Goal: Task Accomplishment & Management: Use online tool/utility

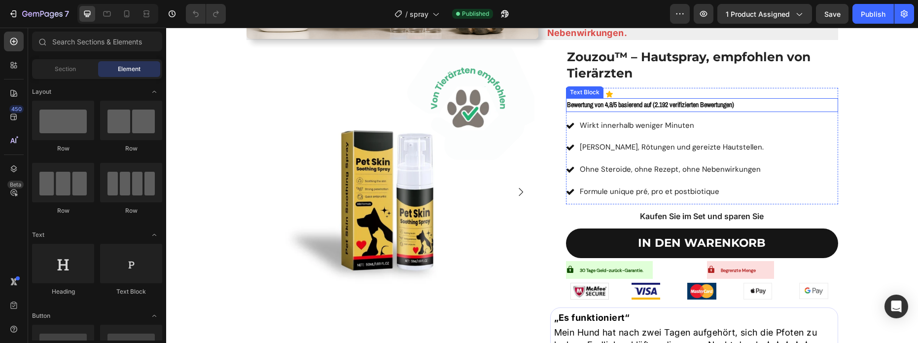
scroll to position [1244, 0]
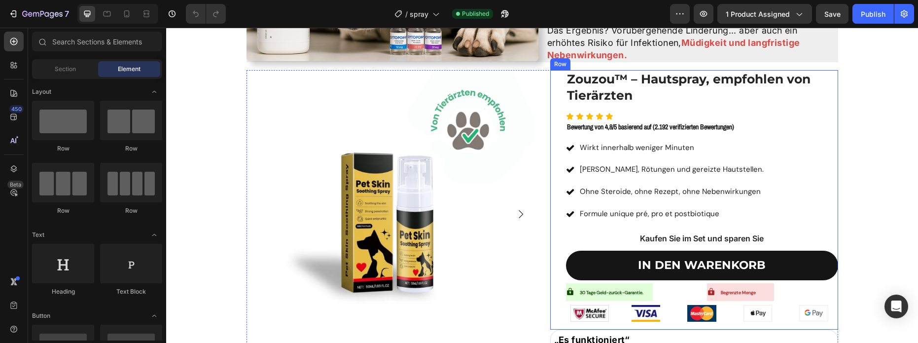
click at [695, 247] on div "Zouzou™ – Hautspray, empfohlen von Tierärzten Product Title Icon Icon Icon Icon…" at bounding box center [702, 199] width 272 height 259
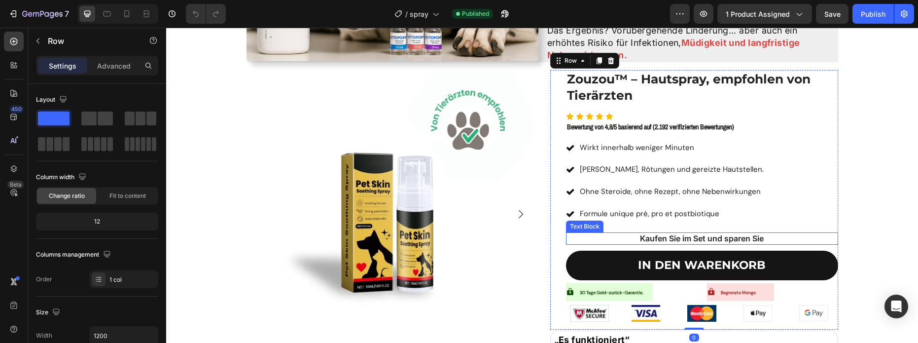
click at [696, 241] on p "Kaufen Sie im Set und sparen Sie" at bounding box center [702, 238] width 270 height 10
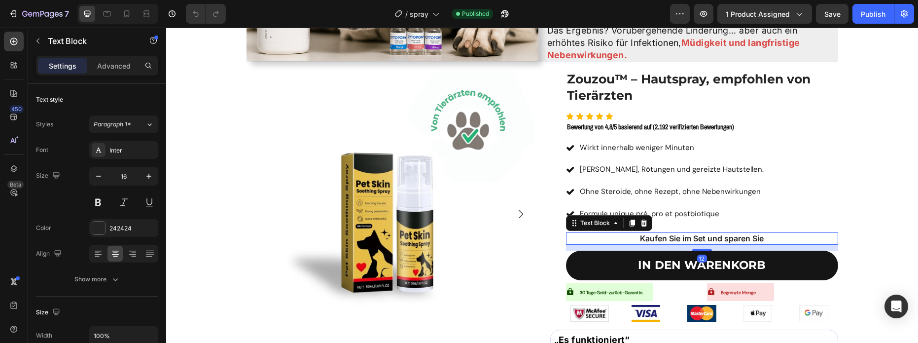
click at [696, 241] on p "Kaufen Sie im Set und sparen Sie" at bounding box center [702, 238] width 270 height 10
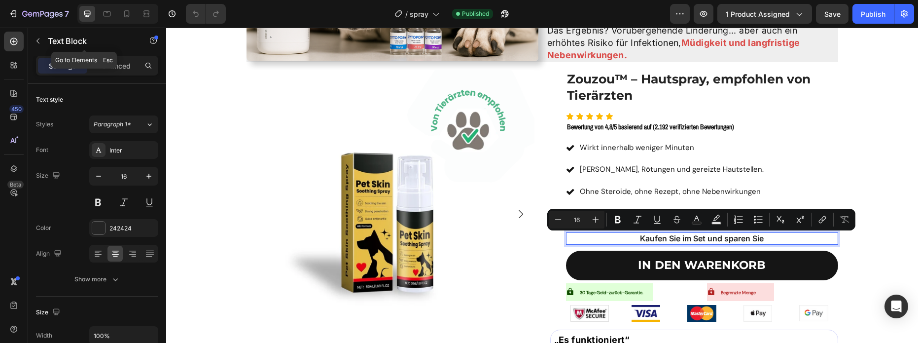
click at [40, 41] on icon "button" at bounding box center [38, 41] width 8 height 8
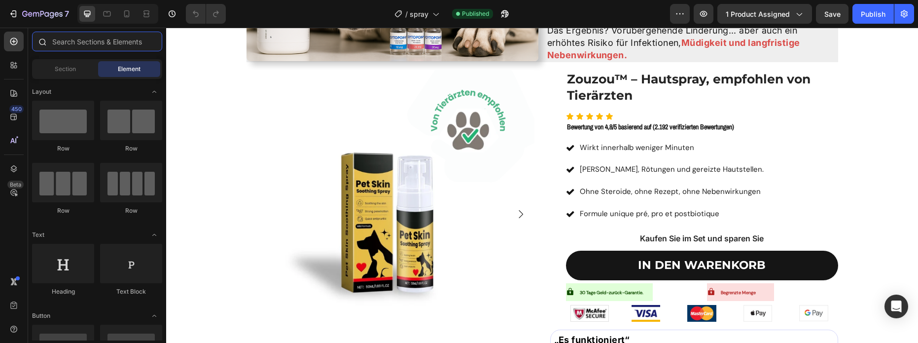
click at [53, 41] on input "text" at bounding box center [97, 42] width 130 height 20
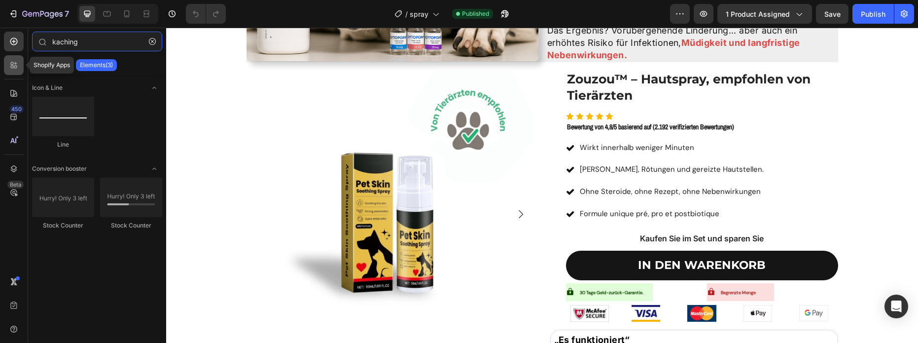
type input "kaching"
click at [11, 70] on div at bounding box center [14, 65] width 20 height 20
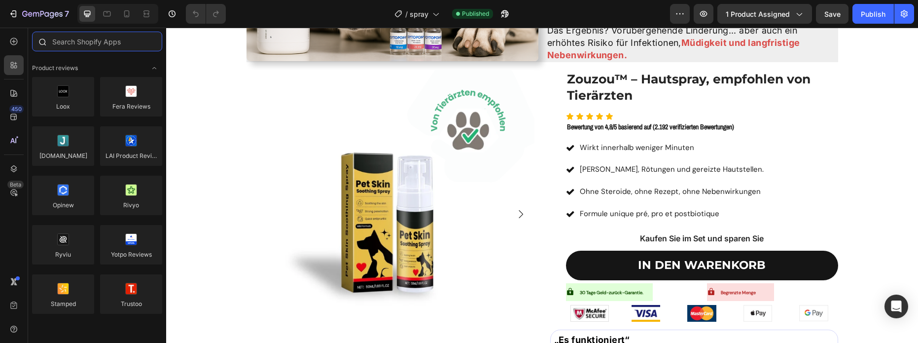
click at [121, 45] on input "text" at bounding box center [97, 42] width 130 height 20
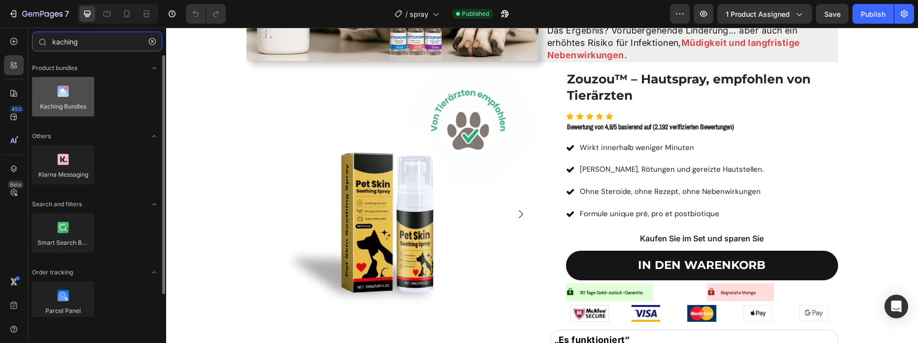
type input "kaching"
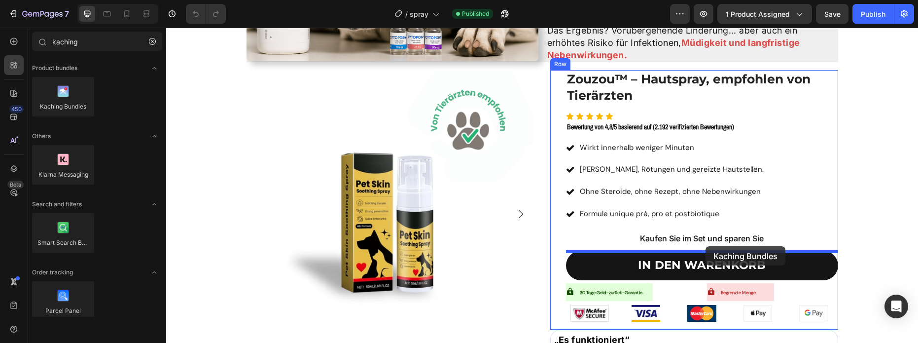
drag, startPoint x: 234, startPoint y: 130, endPoint x: 698, endPoint y: 246, distance: 479.1
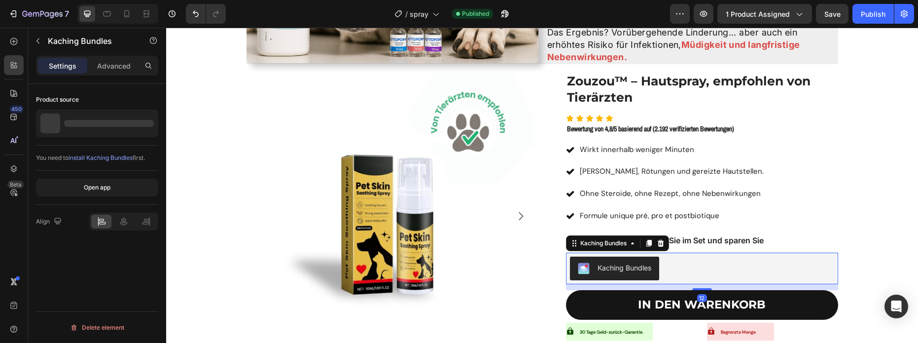
scroll to position [1239, 0]
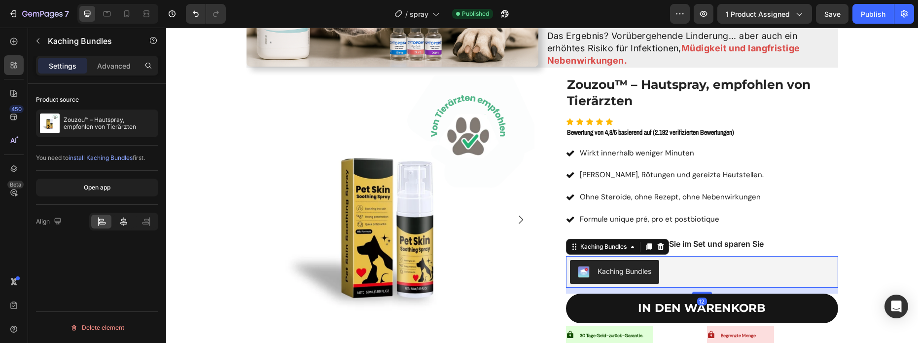
click at [124, 218] on icon at bounding box center [124, 221] width 10 height 10
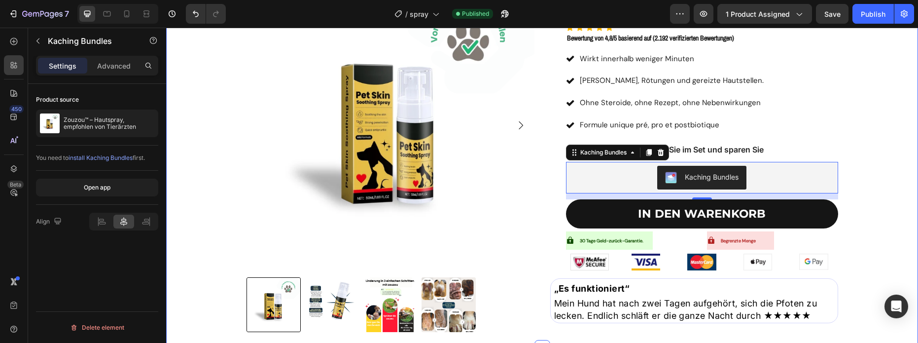
scroll to position [1338, 0]
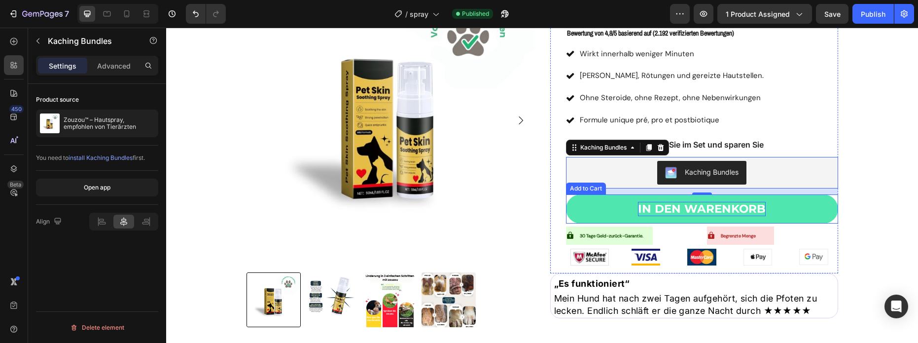
click at [678, 207] on strong "IN DEN WARENKORB" at bounding box center [702, 209] width 128 height 15
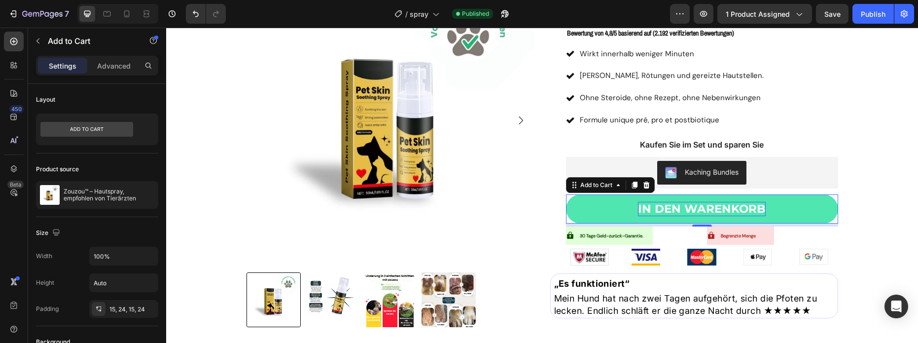
click at [679, 208] on strong "IN DEN WARENKORB" at bounding box center [702, 209] width 128 height 14
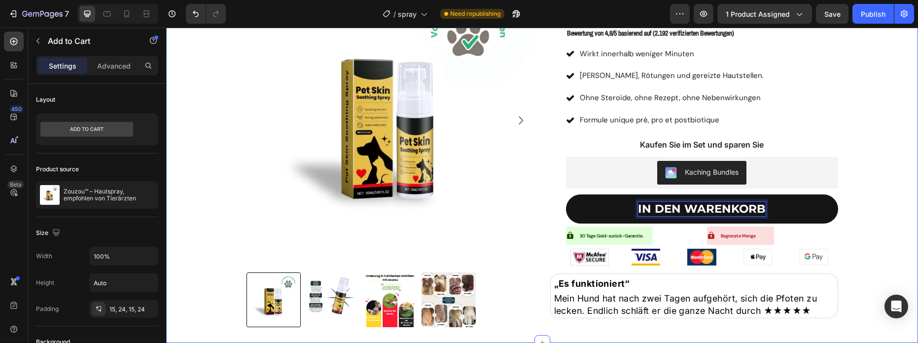
click at [890, 187] on div "Product Images Zouzou™ – Hautspray, empfohlen von Tierärzten Product Title Icon…" at bounding box center [542, 159] width 737 height 366
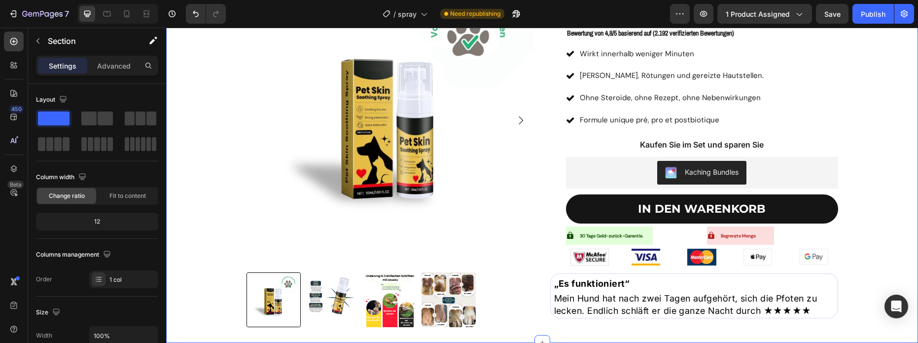
click at [882, 189] on div "Product Images Zouzou™ – Hautspray, empfohlen von Tierärzten Product Title Icon…" at bounding box center [542, 159] width 737 height 366
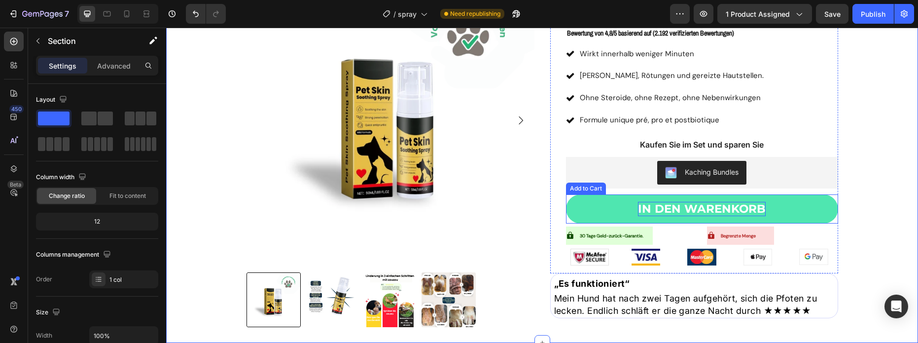
click at [708, 212] on strong "IN DEN WARENKORB" at bounding box center [702, 209] width 128 height 14
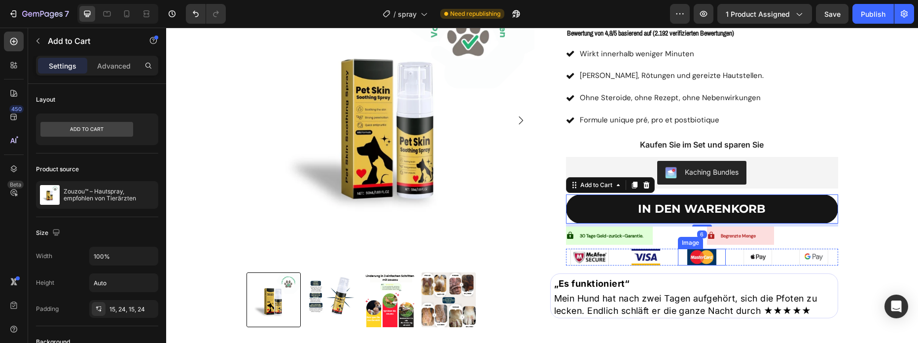
click at [694, 258] on img at bounding box center [701, 256] width 29 height 17
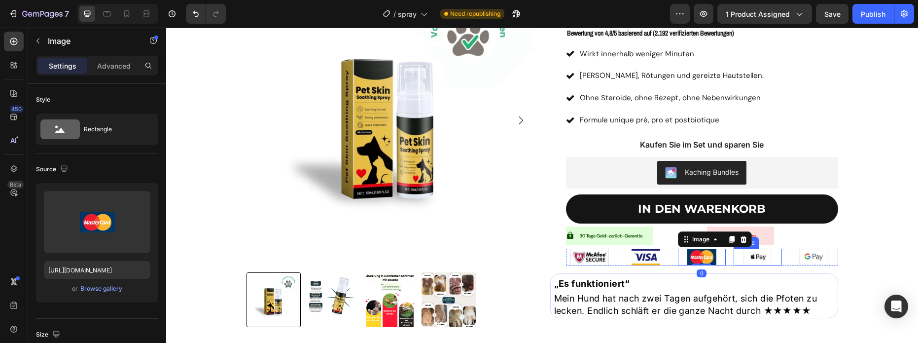
click at [755, 259] on img at bounding box center [757, 256] width 29 height 17
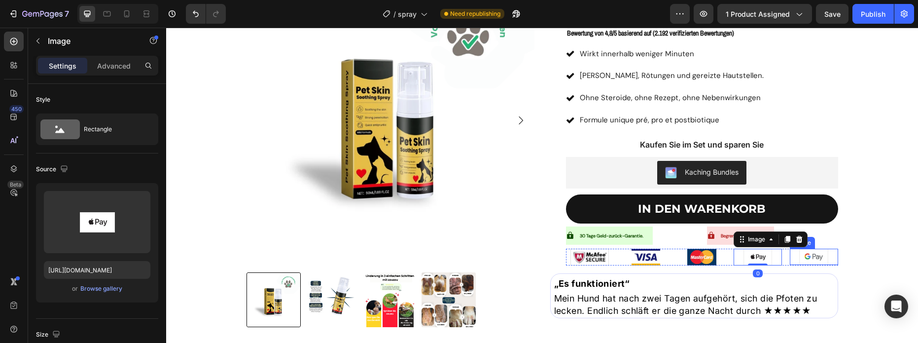
click at [809, 261] on img at bounding box center [813, 256] width 29 height 16
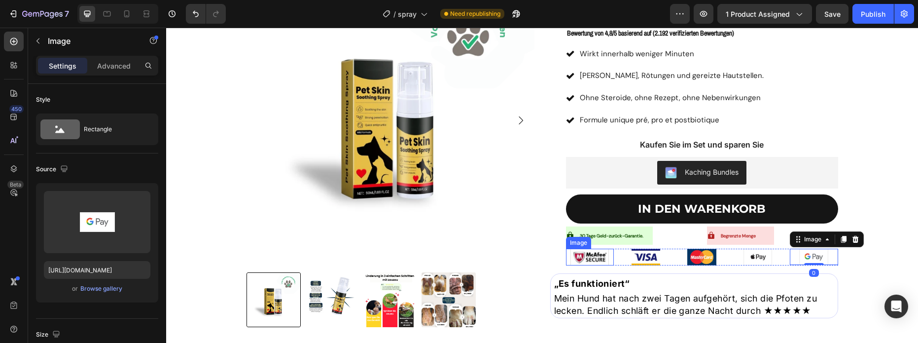
click at [589, 257] on img at bounding box center [589, 256] width 38 height 17
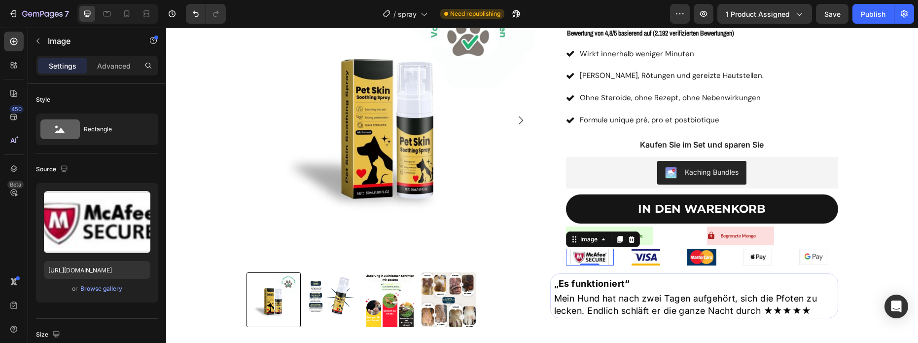
drag, startPoint x: 137, startPoint y: 202, endPoint x: 539, endPoint y: 25, distance: 439.2
click at [137, 202] on icon "button" at bounding box center [141, 201] width 10 height 10
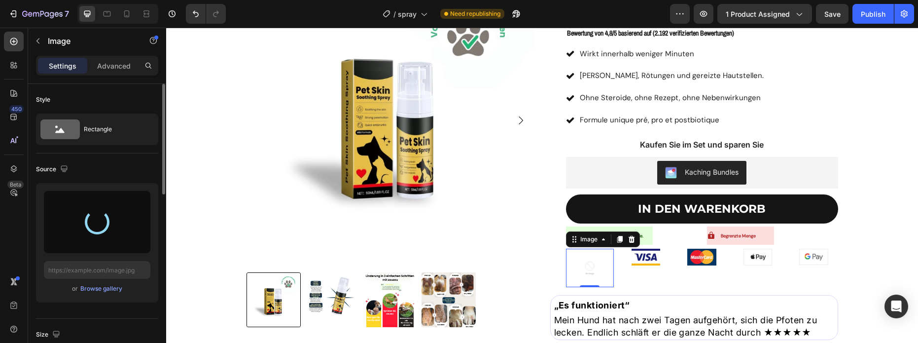
type input "[URL][DOMAIN_NAME]"
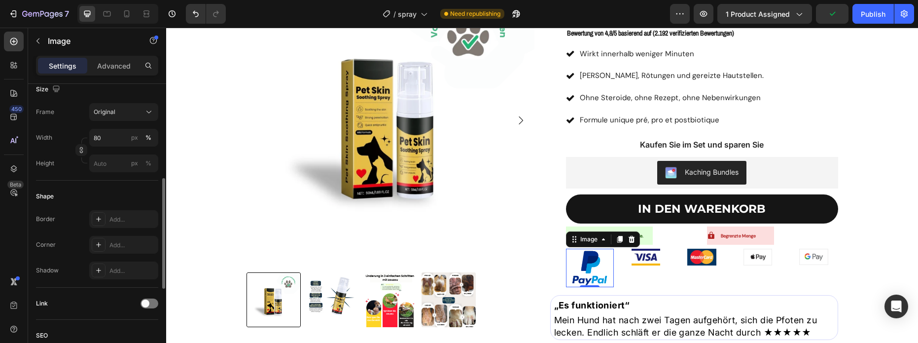
scroll to position [244, 0]
click at [109, 143] on input "80" at bounding box center [123, 139] width 69 height 18
type input "40"
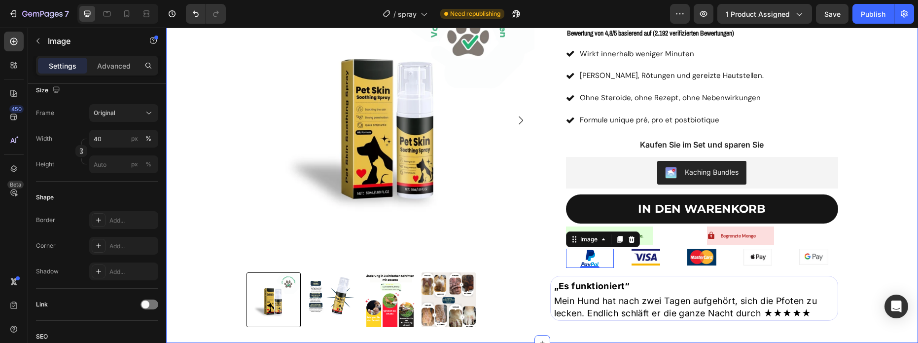
click at [861, 253] on div "Product Images Zouzou™ – Hautspray, empfohlen von Tierärzten Product Title Icon…" at bounding box center [542, 159] width 737 height 366
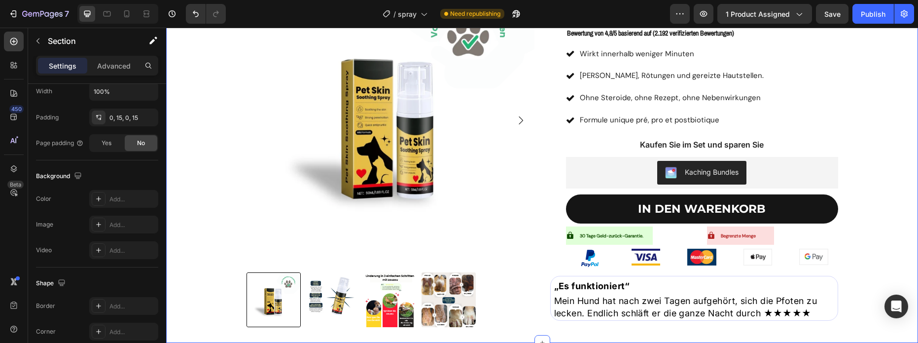
scroll to position [0, 0]
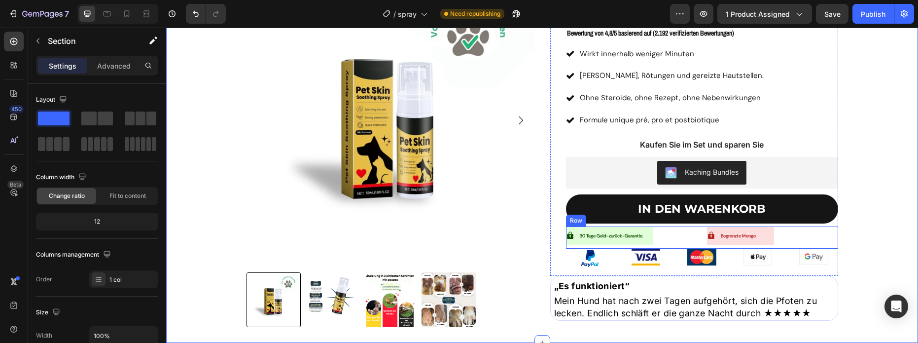
click at [695, 248] on div "30 Tage Geld-zurück-Garantie. Item List" at bounding box center [634, 237] width 136 height 22
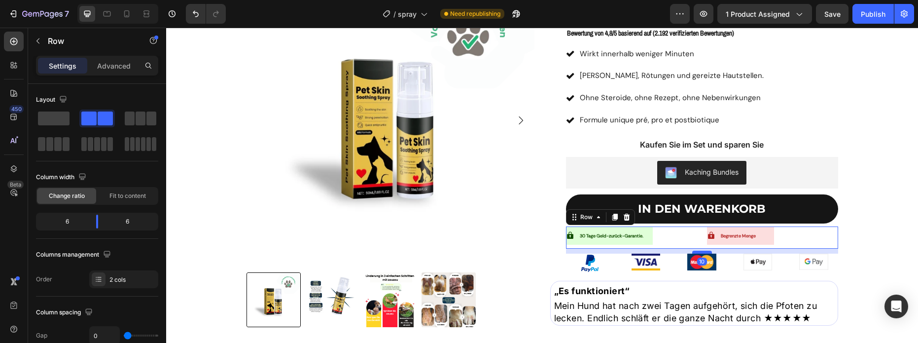
drag, startPoint x: 699, startPoint y: 248, endPoint x: 697, endPoint y: 253, distance: 5.1
click at [697, 253] on div at bounding box center [702, 251] width 20 height 3
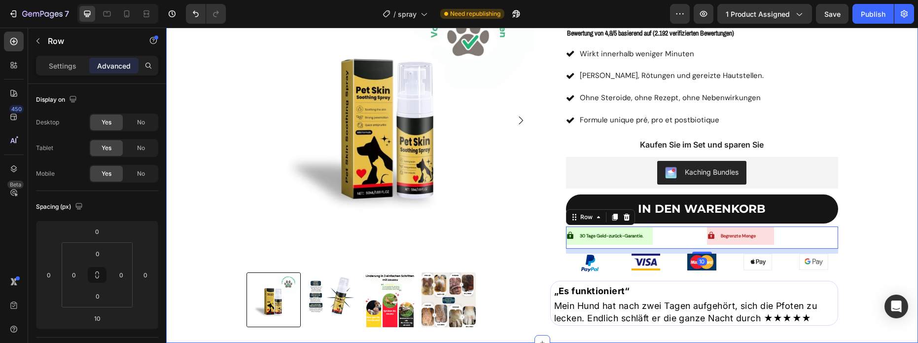
click at [876, 249] on div "Product Images Zouzou™ – Hautspray, empfohlen von Tierärzten Product Title Icon…" at bounding box center [542, 159] width 737 height 366
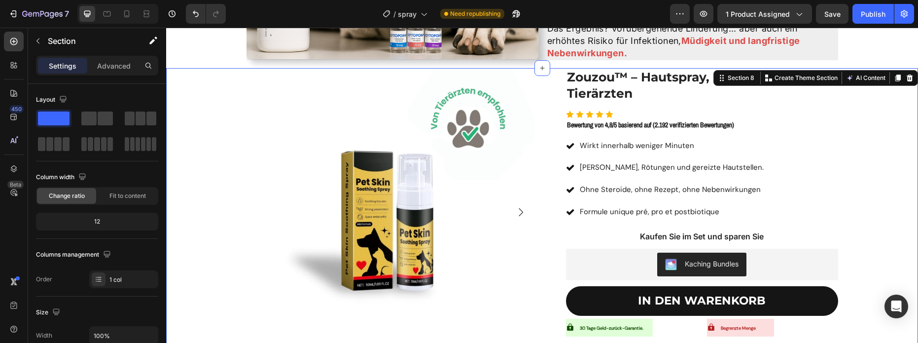
scroll to position [1242, 0]
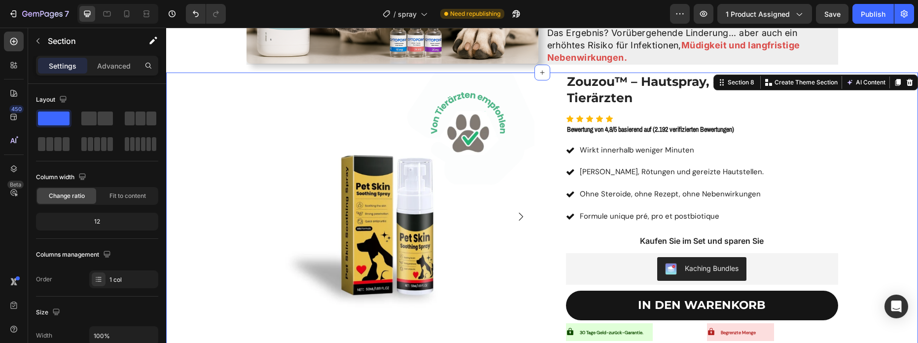
click at [865, 248] on div "Product Images Zouzou™ – Hautspray, empfohlen von Tierärzten Product Title Icon…" at bounding box center [542, 255] width 737 height 366
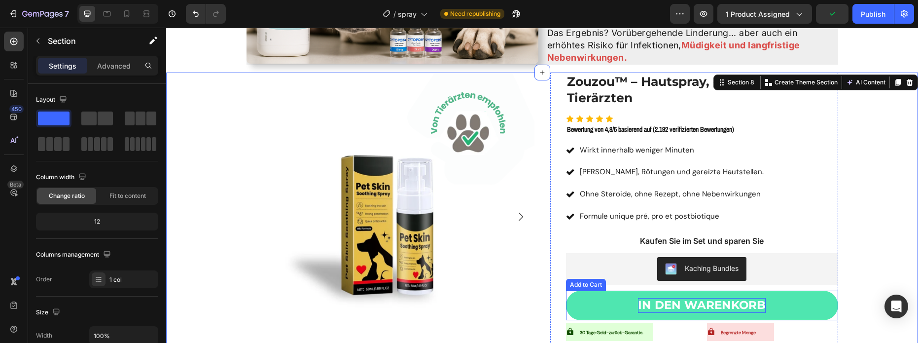
click at [711, 307] on strong "IN DEN WARENKORB" at bounding box center [702, 305] width 128 height 14
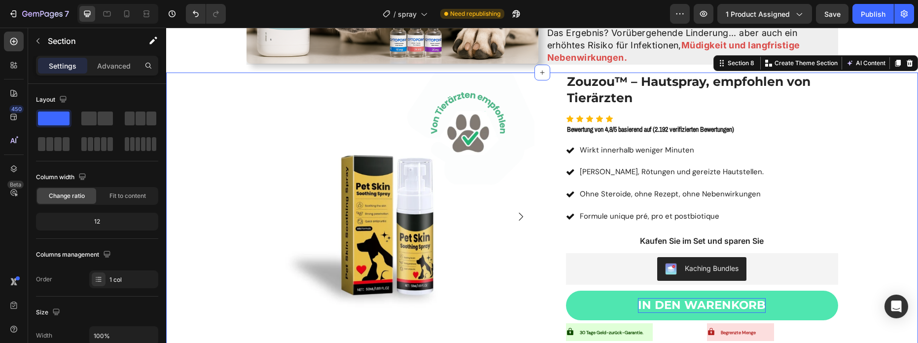
click at [909, 235] on div "Product Images Zouzou™ – Hautspray, empfohlen von Tierärzten Product Title Icon…" at bounding box center [542, 255] width 737 height 366
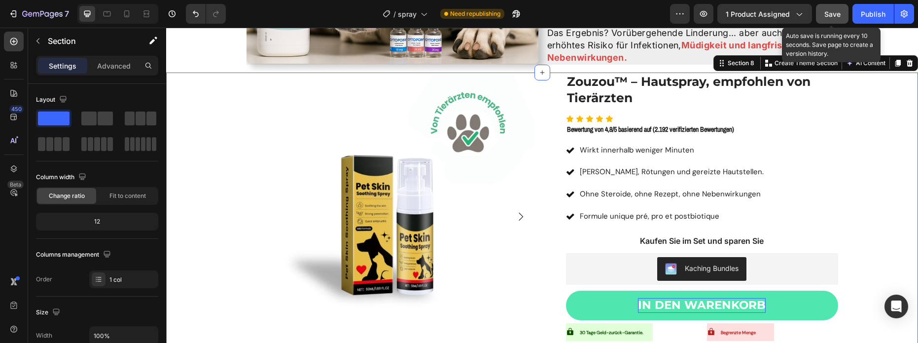
click at [832, 11] on span "Save" at bounding box center [832, 14] width 16 height 8
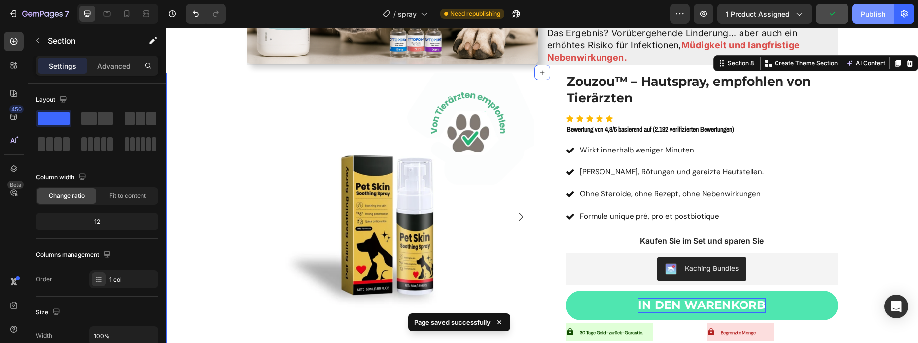
click at [867, 15] on div "Publish" at bounding box center [873, 14] width 25 height 10
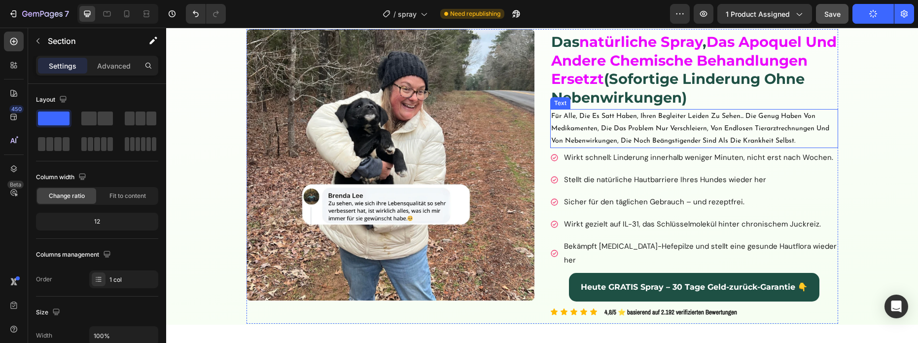
scroll to position [0, 0]
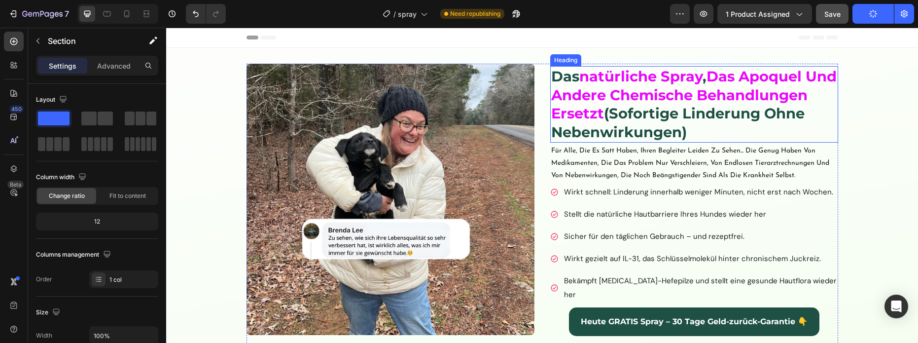
click at [695, 104] on span "das apoquel und andere chemische behandlungen ersetzt" at bounding box center [693, 95] width 285 height 54
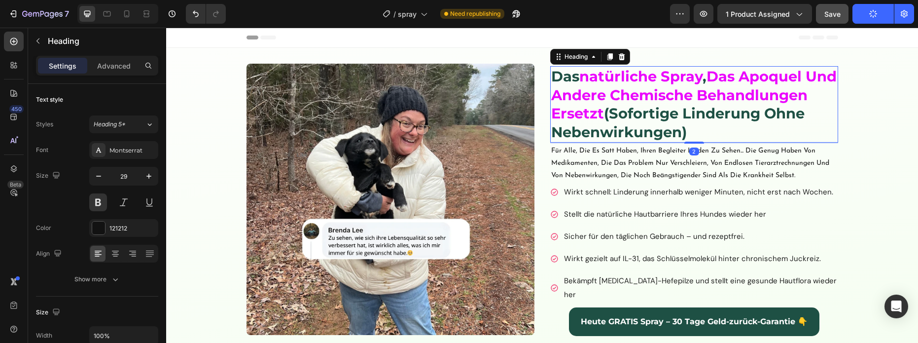
click at [695, 104] on span "das apoquel und andere chemische behandlungen ersetzt" at bounding box center [693, 95] width 285 height 54
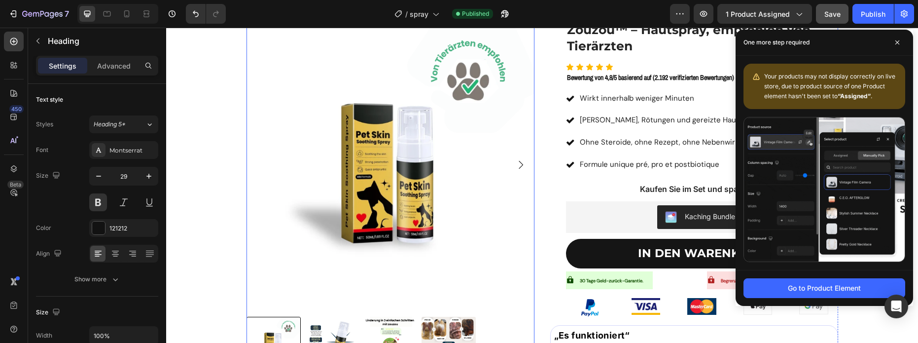
scroll to position [1299, 0]
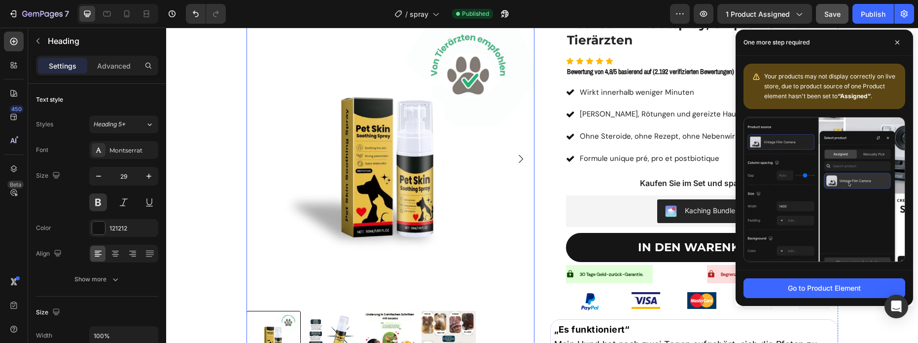
click at [524, 184] on img at bounding box center [390, 159] width 288 height 288
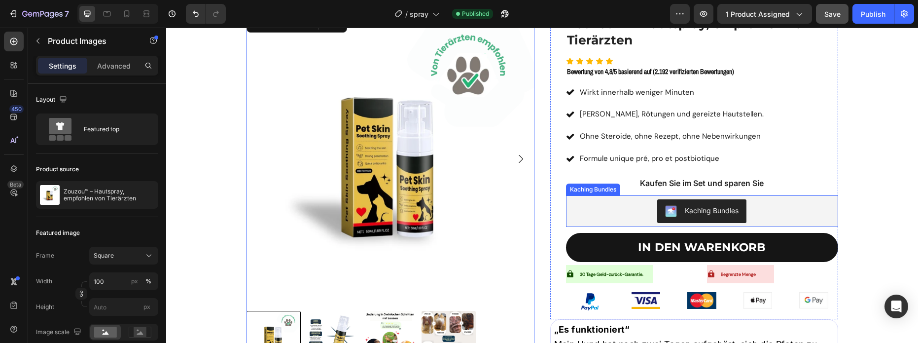
click at [594, 208] on div "Kaching Bundles" at bounding box center [702, 211] width 264 height 24
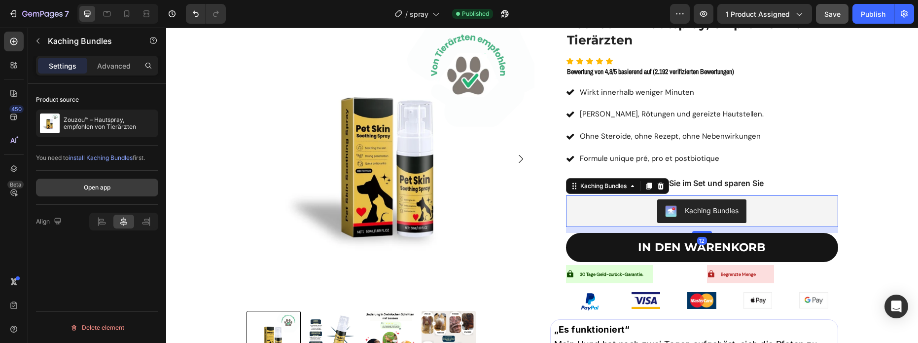
click at [118, 188] on button "Open app" at bounding box center [97, 187] width 122 height 18
click at [637, 204] on div "Kaching Bundles" at bounding box center [702, 211] width 264 height 24
click at [102, 158] on span "install Kaching Bundles" at bounding box center [101, 157] width 64 height 7
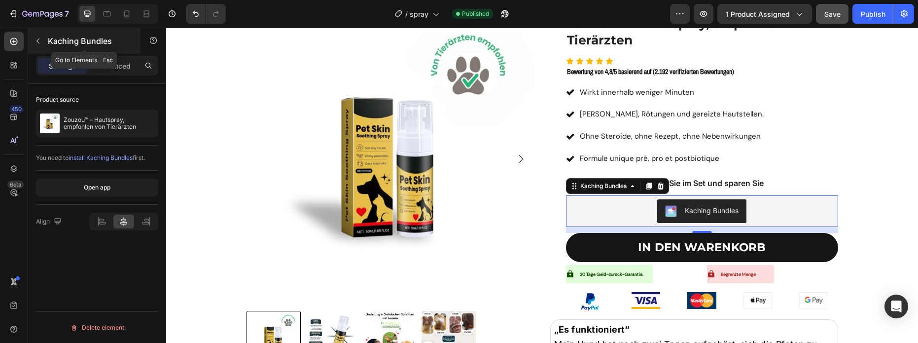
click at [39, 38] on icon "button" at bounding box center [37, 40] width 3 height 5
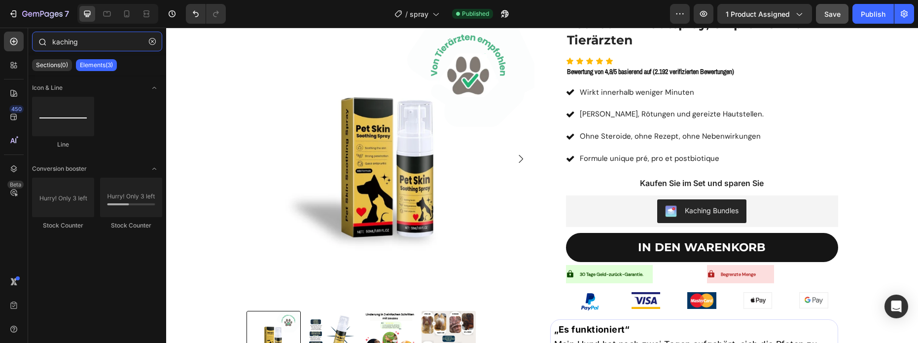
click at [60, 43] on input "kaching" at bounding box center [97, 42] width 130 height 20
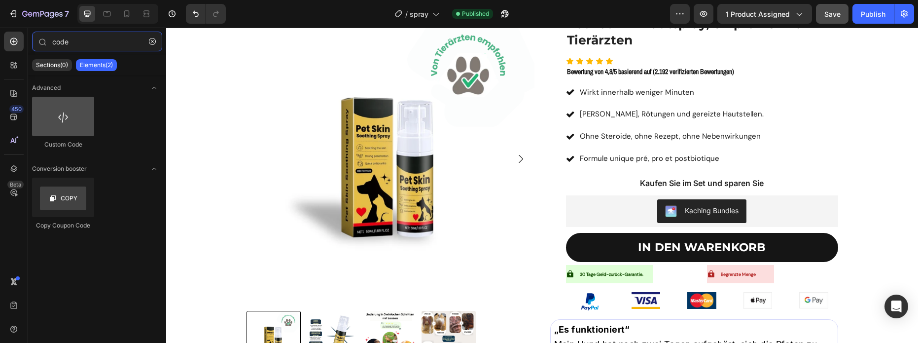
type input "code"
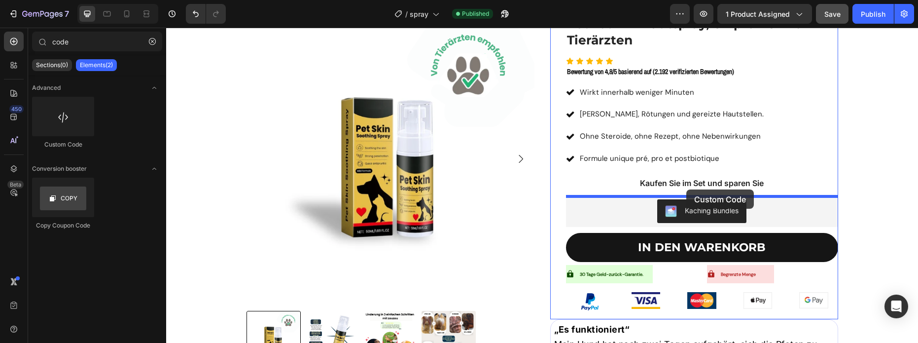
drag, startPoint x: 218, startPoint y: 138, endPoint x: 683, endPoint y: 192, distance: 468.5
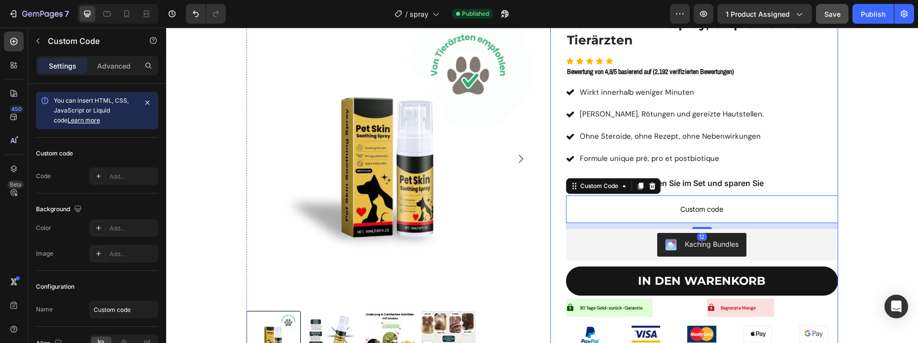
click at [677, 198] on p "Custom code" at bounding box center [702, 209] width 272 height 28
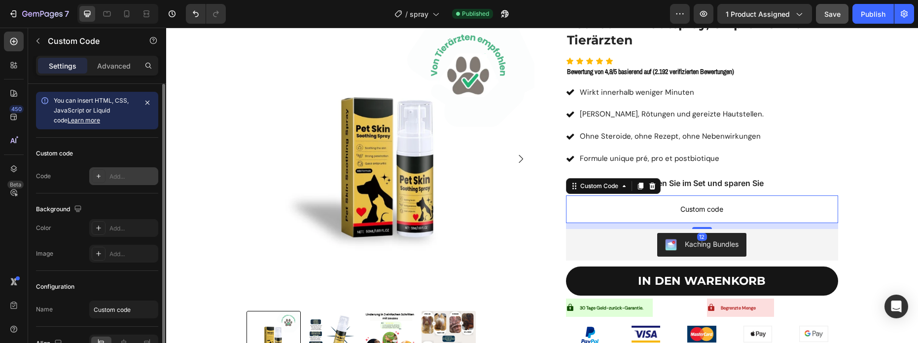
click at [116, 175] on div "Add..." at bounding box center [132, 176] width 46 height 9
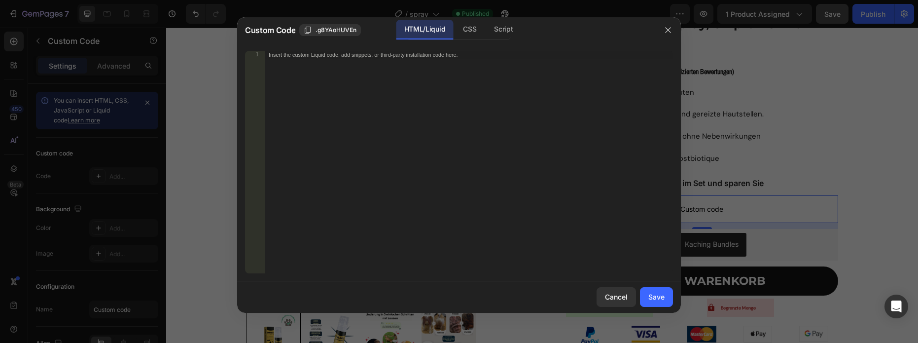
click at [344, 119] on div "Insert the custom Liquid code, add snippets, or third-party installation code h…" at bounding box center [469, 170] width 408 height 238
paste textarea "<kaching-bundle product-id="{{ [DOMAIN_NAME] }}"></kaching-bundle>"
click at [387, 56] on div "< kaching-bundle product-id = "{{ [DOMAIN_NAME] }}" > </ kaching-bundle >" at bounding box center [469, 170] width 408 height 238
paste textarea "8928523813113"
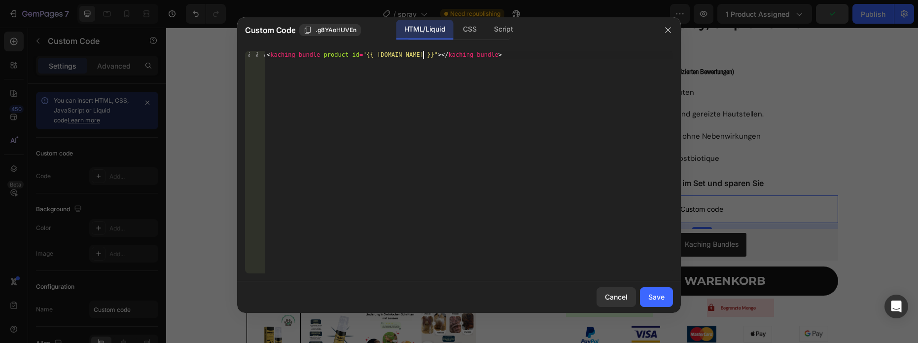
click at [434, 55] on div "< kaching-bundle product-id = "{{ [DOMAIN_NAME] }}" > </ kaching-bundle >" at bounding box center [469, 170] width 408 height 238
type textarea "<kaching-bundle product-id="{{ 8928523813113 }}"></kaching-bundle>"
click at [653, 287] on div "Cancel Save" at bounding box center [459, 297] width 444 height 32
click at [653, 289] on button "Save" at bounding box center [656, 297] width 33 height 20
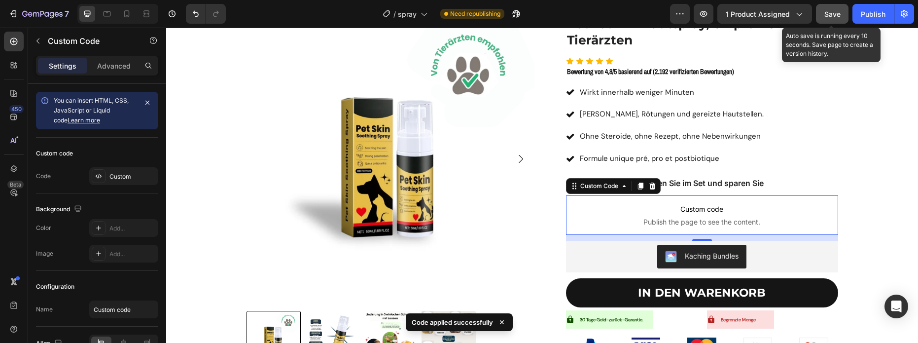
click at [841, 20] on button "Save" at bounding box center [832, 14] width 33 height 20
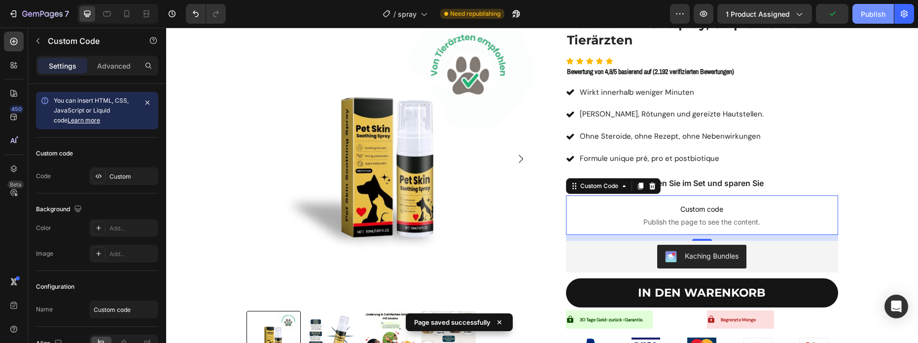
click at [859, 20] on button "Publish" at bounding box center [872, 14] width 41 height 20
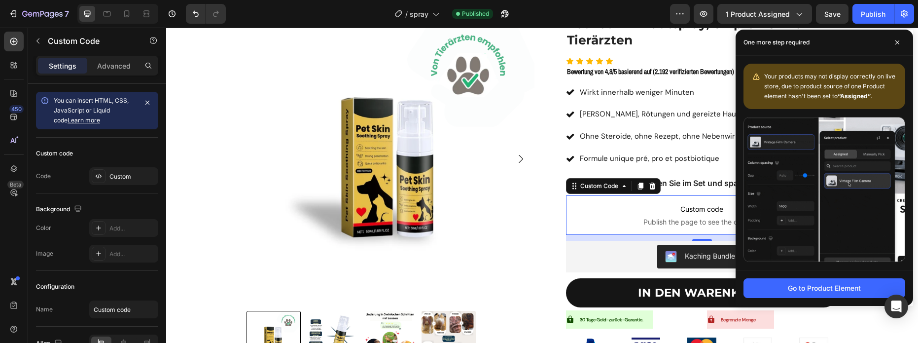
click at [658, 224] on span "Publish the page to see the content." at bounding box center [702, 222] width 272 height 10
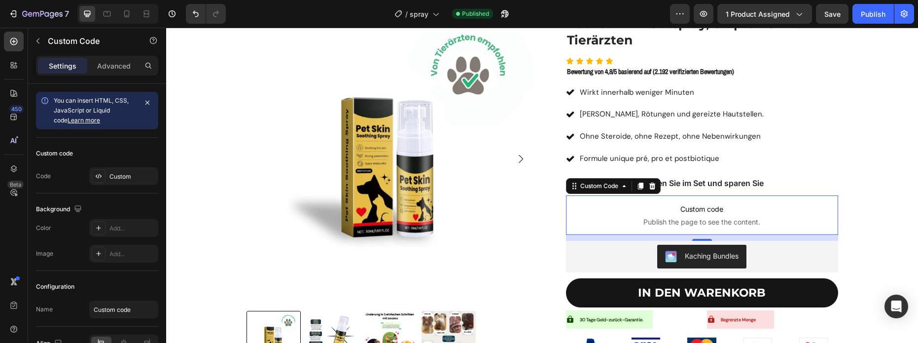
click at [683, 223] on span "Publish the page to see the content." at bounding box center [702, 222] width 272 height 10
click at [663, 223] on span "Publish the page to see the content." at bounding box center [702, 222] width 272 height 10
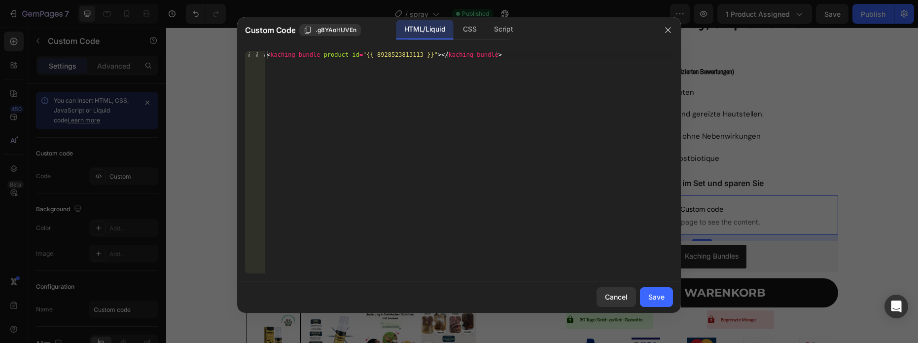
click at [393, 59] on div "< kaching-bundle product-id = "{{ 8928523813113 }}" > </ kaching-bundle >" at bounding box center [469, 170] width 408 height 238
click at [393, 55] on div "< kaching-bundle product-id = "{{ 8928523813113 }}" > </ kaching-bundle >" at bounding box center [469, 170] width 408 height 238
paste textarea "[DOMAIN_NAME]"
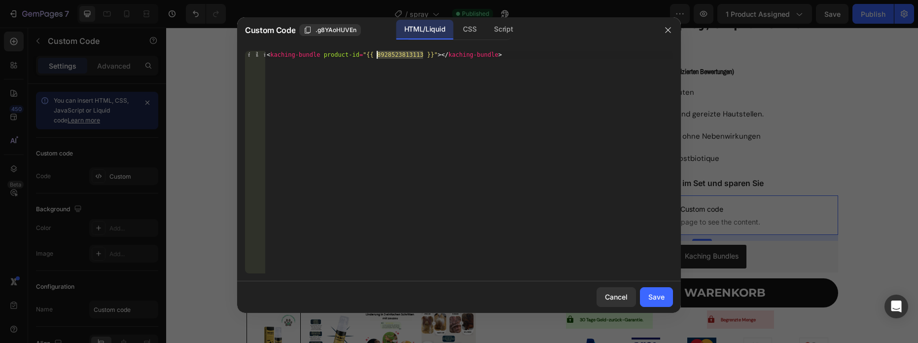
type textarea "<kaching-bundle product-id="{{ [DOMAIN_NAME] }}"></kaching-bundle>"
click at [656, 297] on div "Save" at bounding box center [656, 296] width 16 height 10
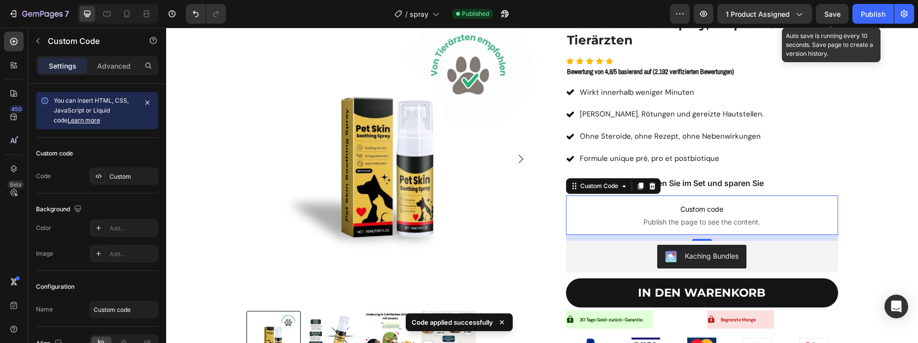
click at [833, 18] on div "Save" at bounding box center [832, 14] width 16 height 10
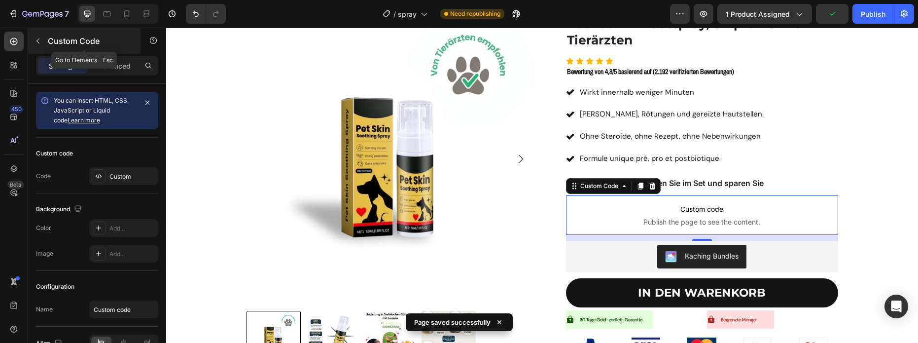
click at [39, 42] on icon "button" at bounding box center [38, 41] width 8 height 8
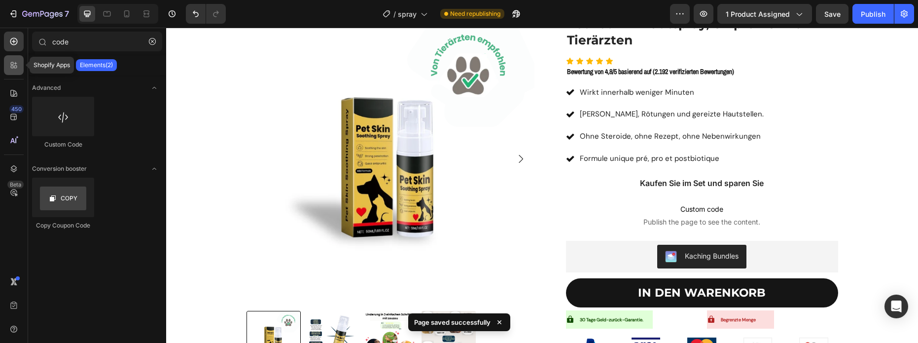
click at [12, 70] on div at bounding box center [14, 65] width 20 height 20
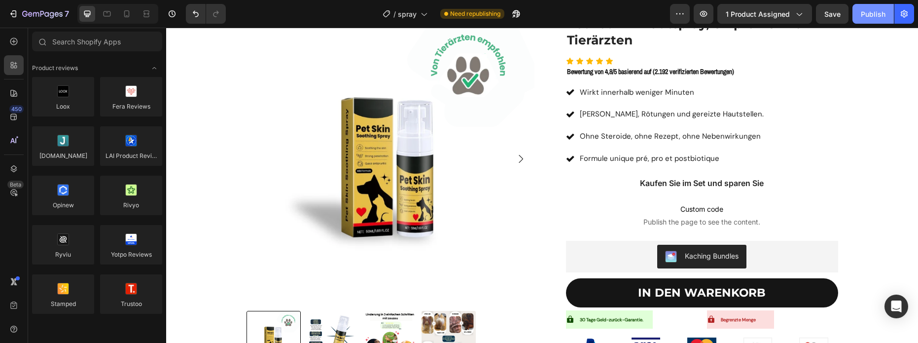
click at [870, 15] on div "Publish" at bounding box center [873, 14] width 25 height 10
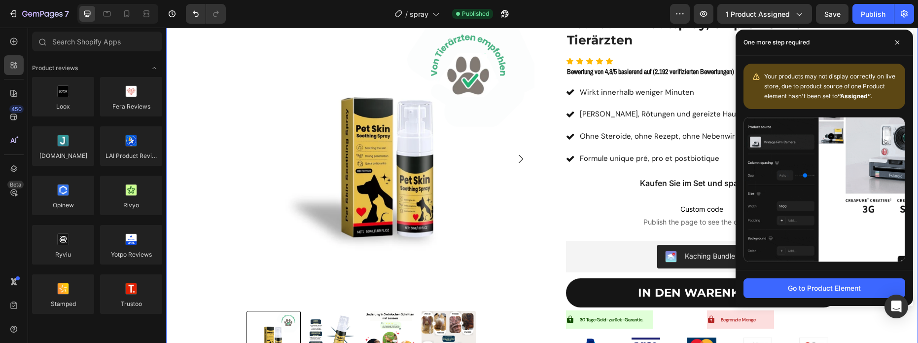
click at [357, 94] on img at bounding box center [390, 159] width 288 height 288
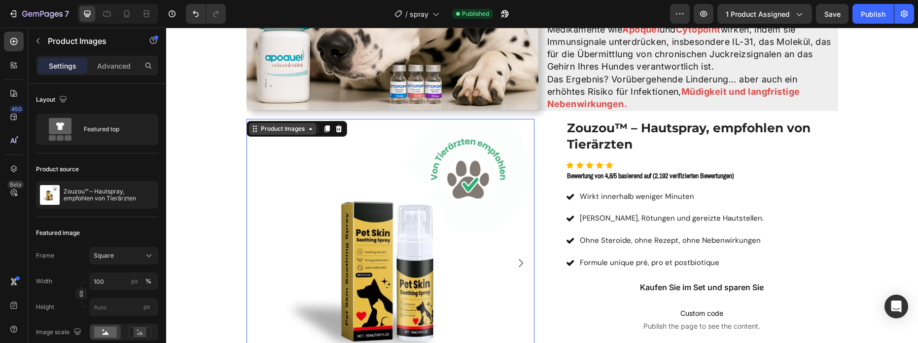
click at [288, 125] on div "Product Images" at bounding box center [283, 128] width 48 height 9
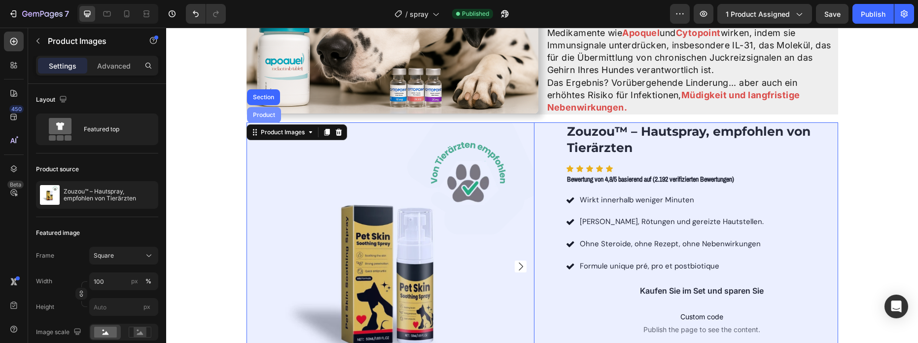
click at [259, 114] on div "Product" at bounding box center [264, 115] width 26 height 6
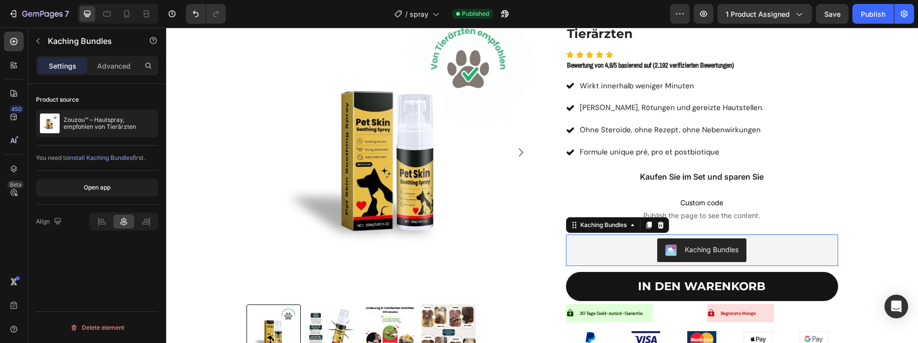
scroll to position [0, 0]
click at [726, 250] on div "Kaching Bundles" at bounding box center [712, 249] width 54 height 10
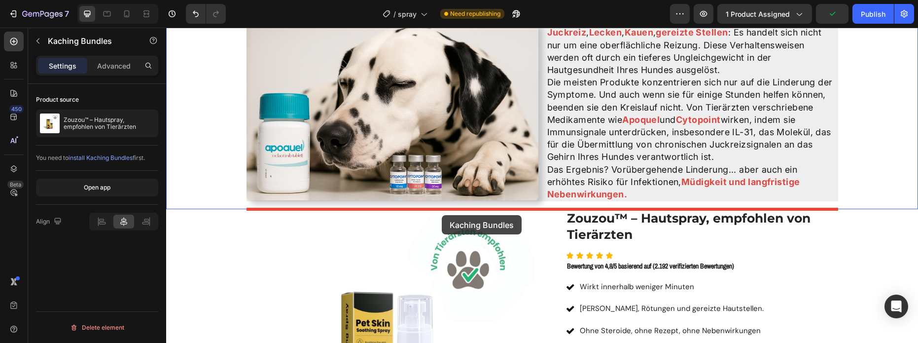
scroll to position [1105, 0]
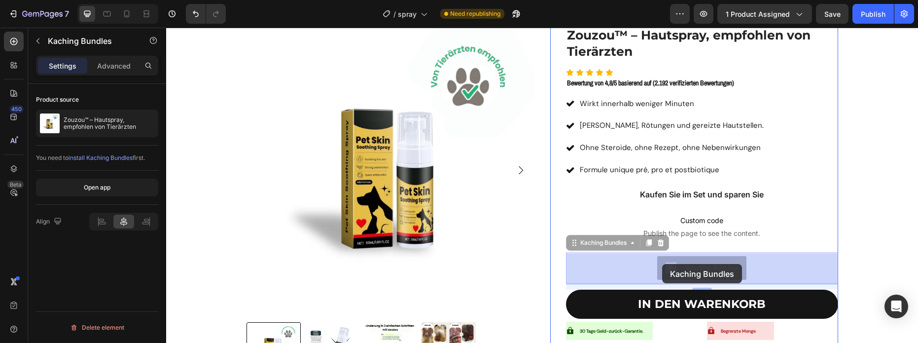
drag, startPoint x: 603, startPoint y: 325, endPoint x: 662, endPoint y: 264, distance: 85.1
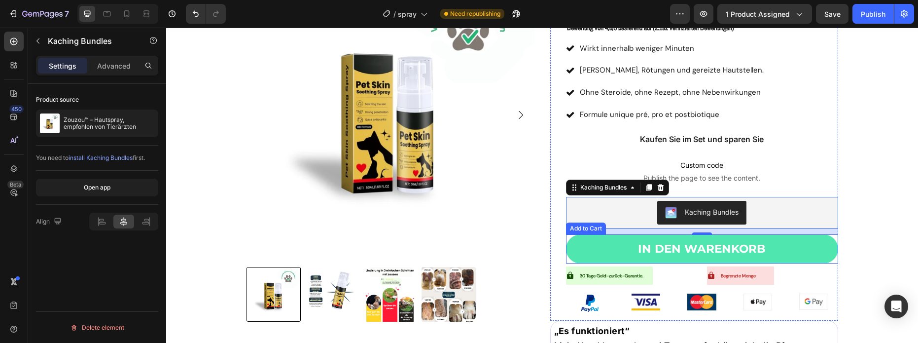
click at [605, 253] on button "IN DEN WARENKORB" at bounding box center [702, 249] width 272 height 30
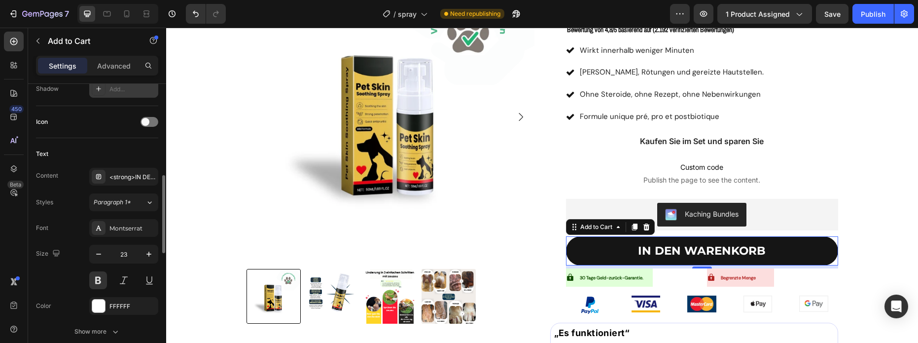
scroll to position [392, 0]
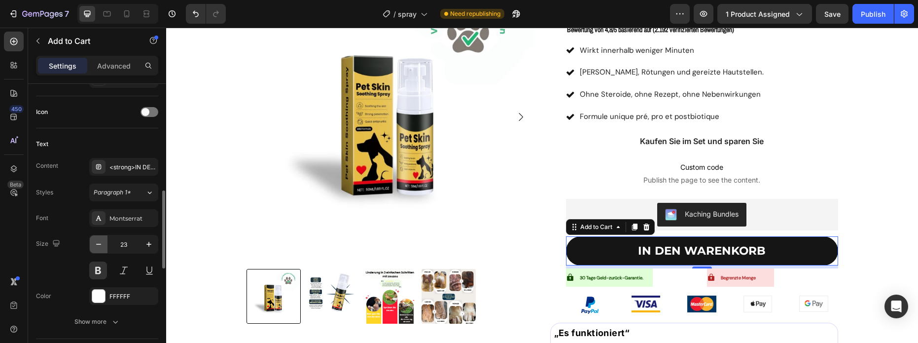
click at [96, 243] on icon "button" at bounding box center [99, 244] width 10 height 10
click at [98, 243] on icon "button" at bounding box center [99, 244] width 10 height 10
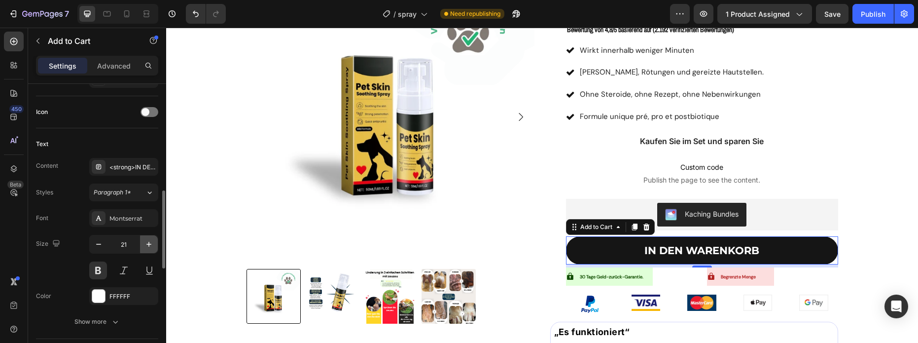
click at [144, 246] on icon "button" at bounding box center [149, 244] width 10 height 10
type input "23"
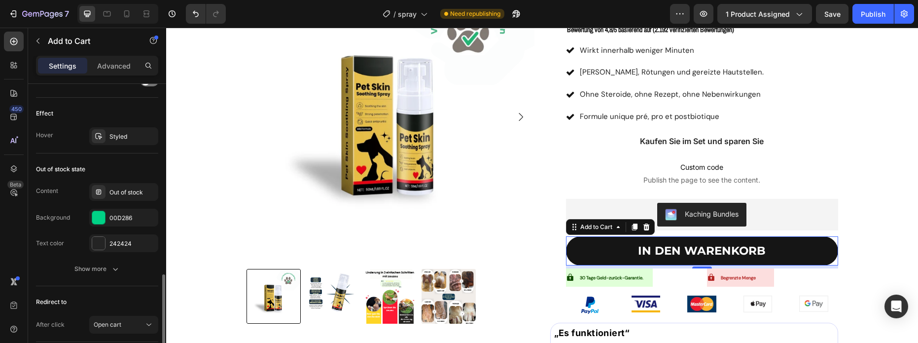
scroll to position [698, 0]
click at [125, 134] on div "Styled" at bounding box center [123, 135] width 29 height 9
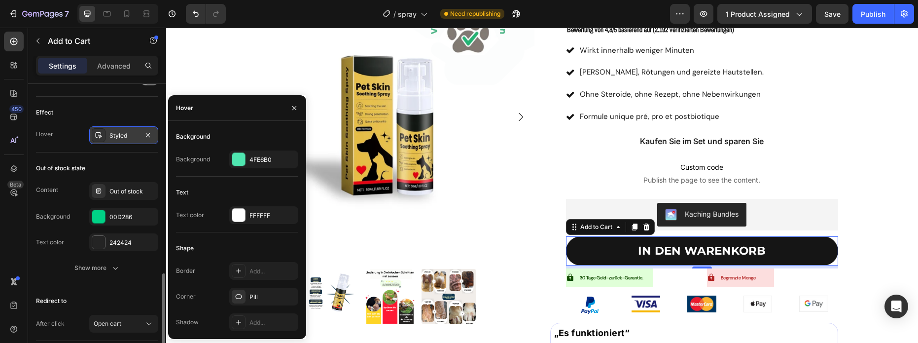
click at [125, 135] on div "Styled" at bounding box center [123, 135] width 29 height 9
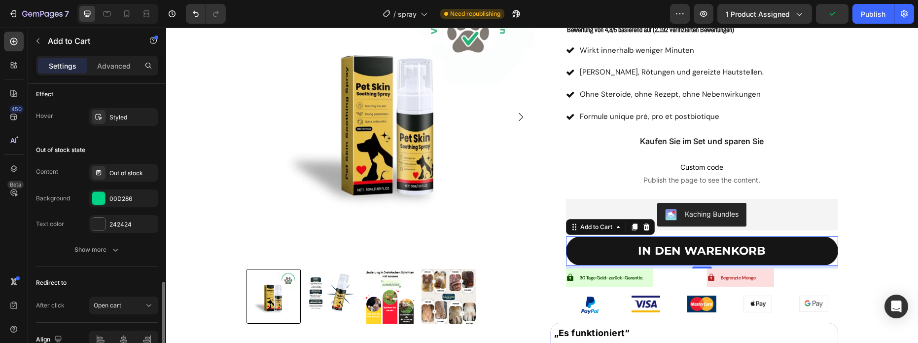
scroll to position [703, 0]
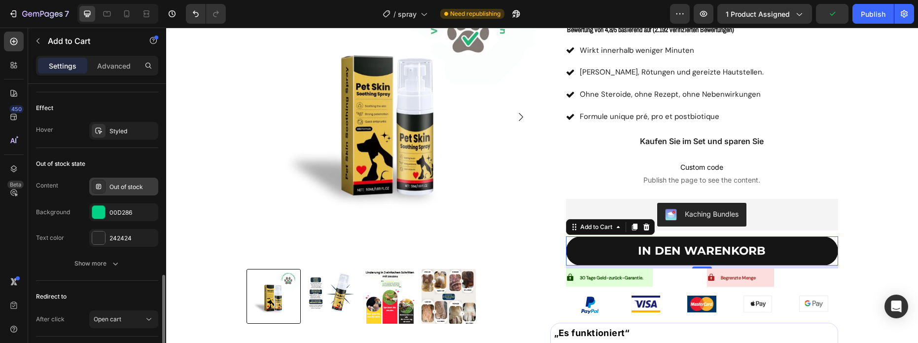
click at [114, 184] on div "Out of stock" at bounding box center [132, 186] width 46 height 9
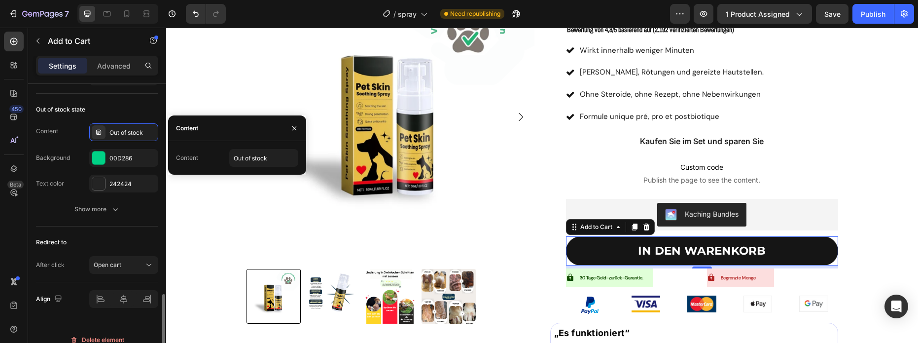
scroll to position [755, 0]
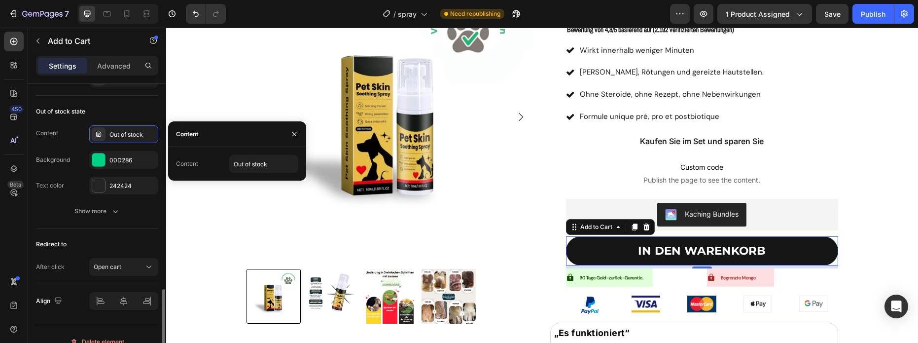
click at [80, 261] on div "After click Open cart" at bounding box center [97, 267] width 122 height 18
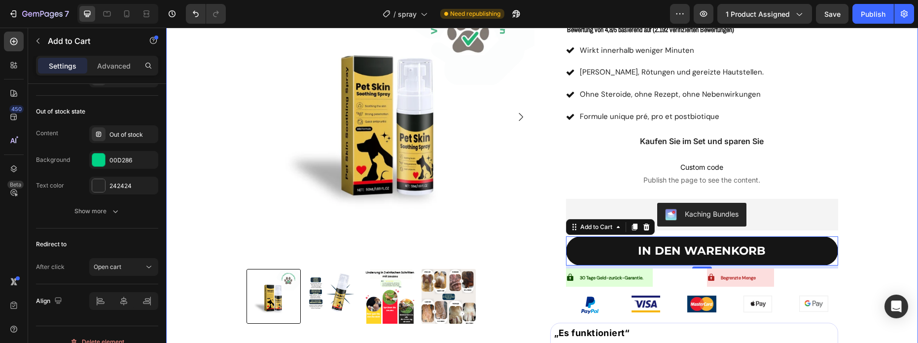
click at [863, 193] on div "Product Images Zouzou™ – Hautspray, empfohlen von Tierärzten Product Title Icon…" at bounding box center [542, 174] width 737 height 402
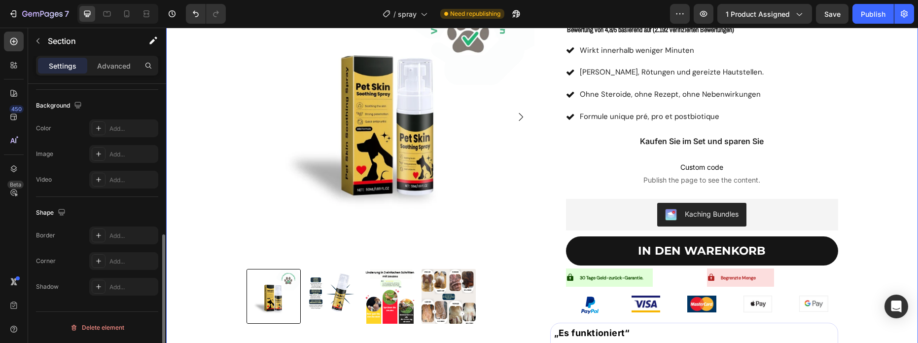
scroll to position [0, 0]
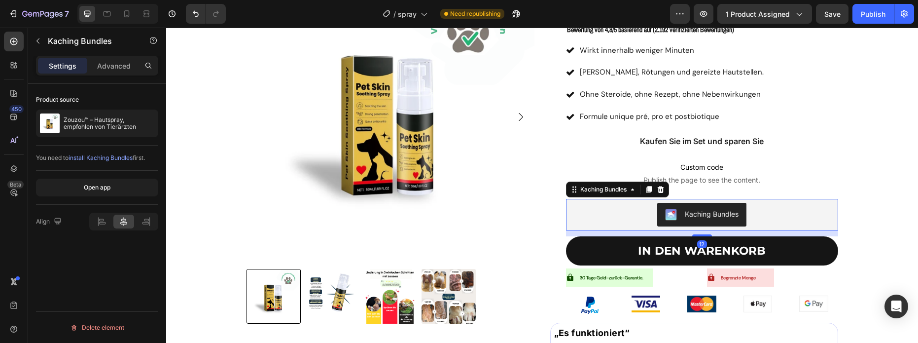
click at [777, 215] on div "Kaching Bundles" at bounding box center [702, 215] width 264 height 24
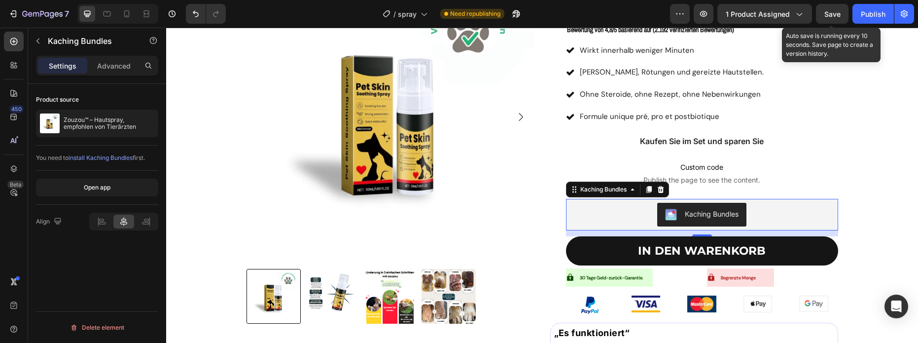
click at [832, 19] on div "Save" at bounding box center [832, 14] width 16 height 10
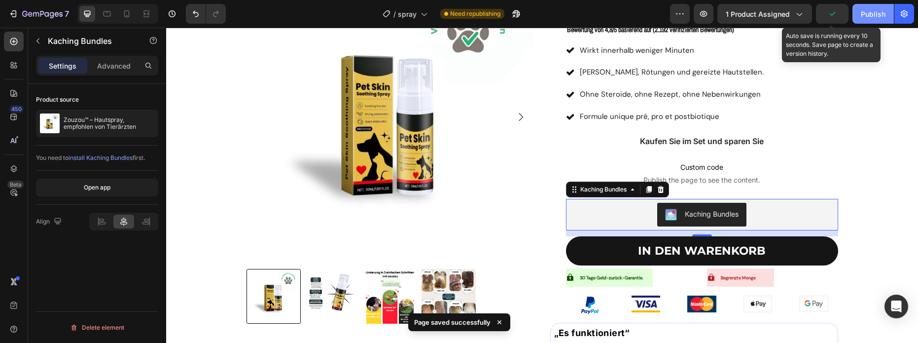
click at [865, 21] on button "Publish" at bounding box center [872, 14] width 41 height 20
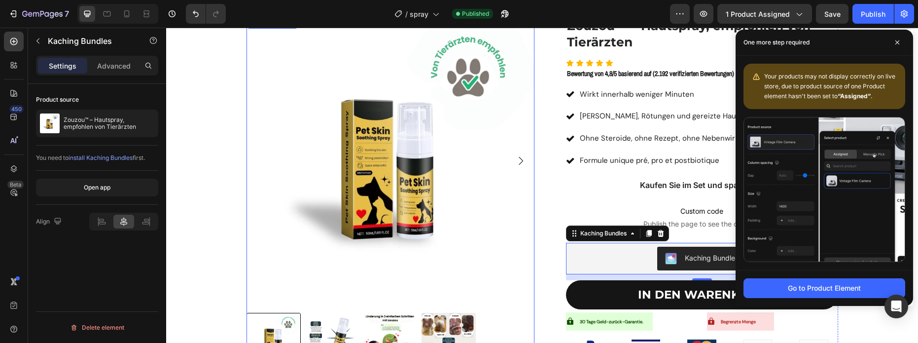
scroll to position [1298, 0]
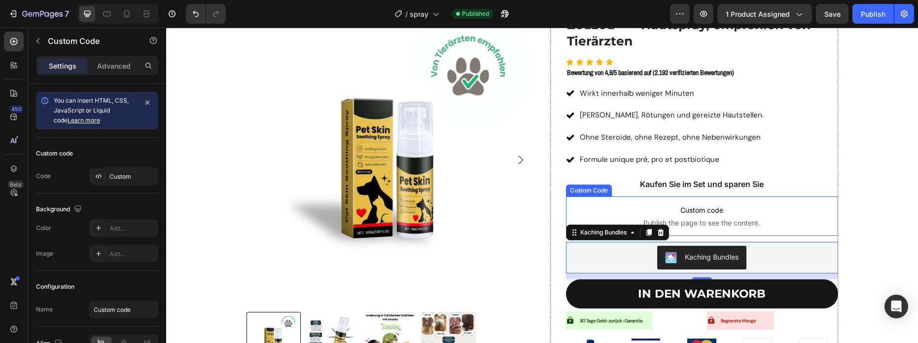
click at [639, 223] on span "Publish the page to see the content." at bounding box center [702, 223] width 272 height 10
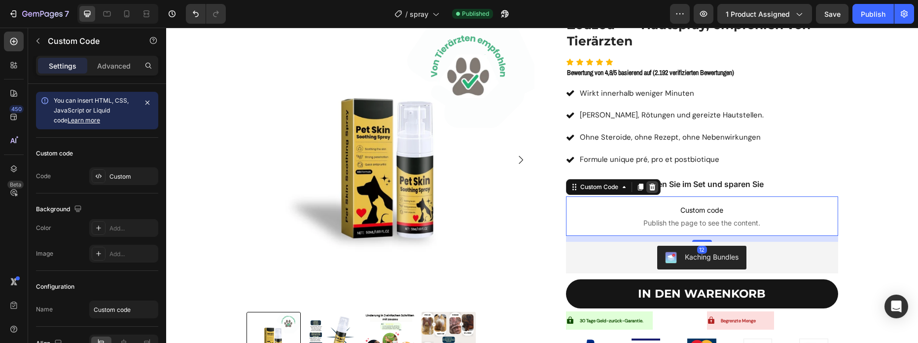
click at [652, 188] on icon at bounding box center [652, 186] width 6 height 7
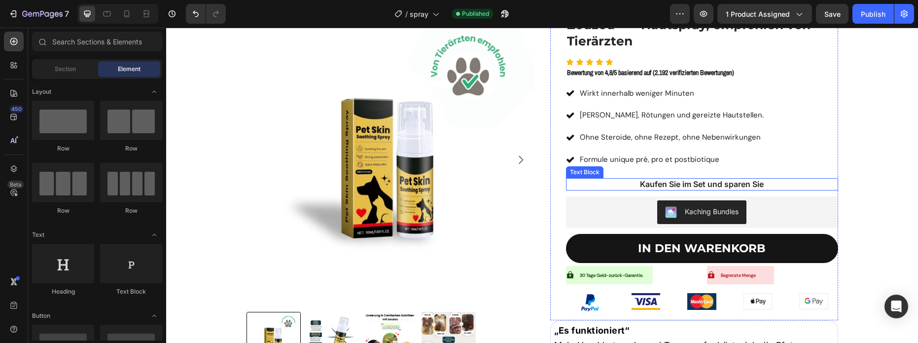
click at [739, 182] on p "Kaufen Sie im Set und sparen Sie" at bounding box center [702, 184] width 270 height 10
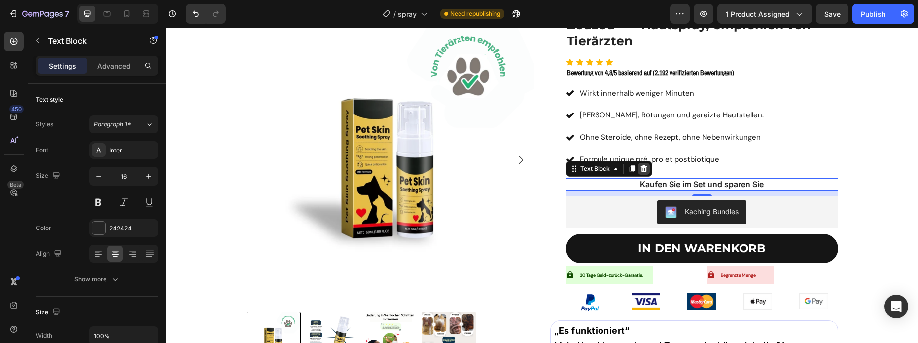
click at [644, 170] on icon at bounding box center [644, 169] width 8 height 8
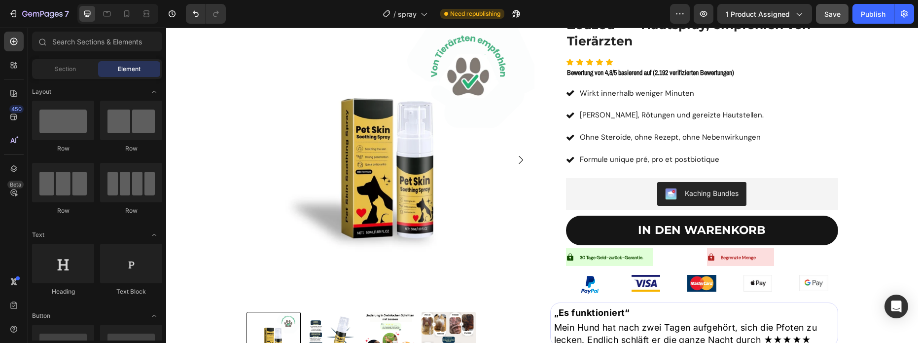
click at [824, 23] on button "Save" at bounding box center [832, 14] width 33 height 20
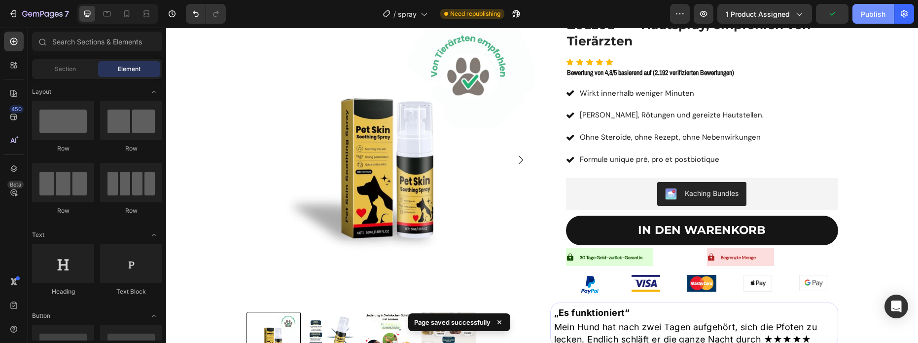
click at [866, 19] on div "Publish" at bounding box center [873, 14] width 25 height 10
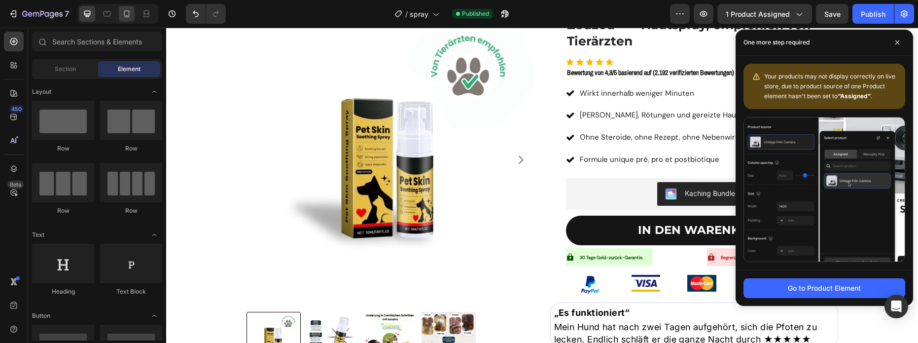
click at [131, 9] on icon at bounding box center [127, 14] width 10 height 10
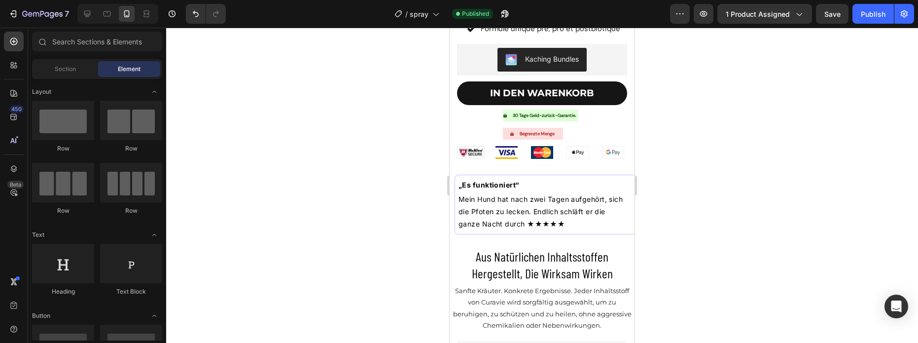
scroll to position [3419, 0]
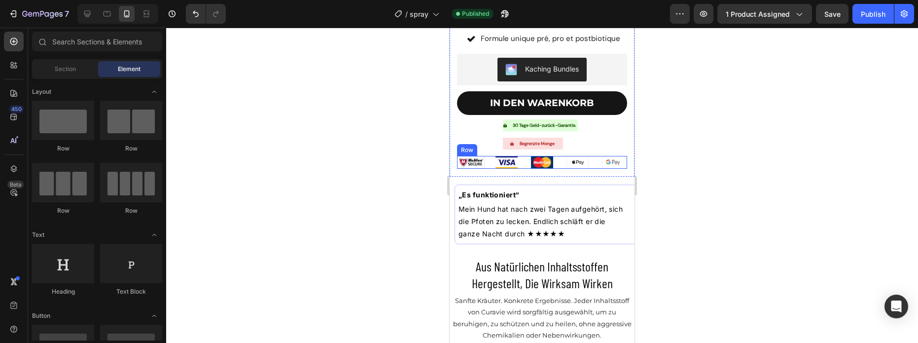
click at [481, 164] on img at bounding box center [471, 162] width 28 height 12
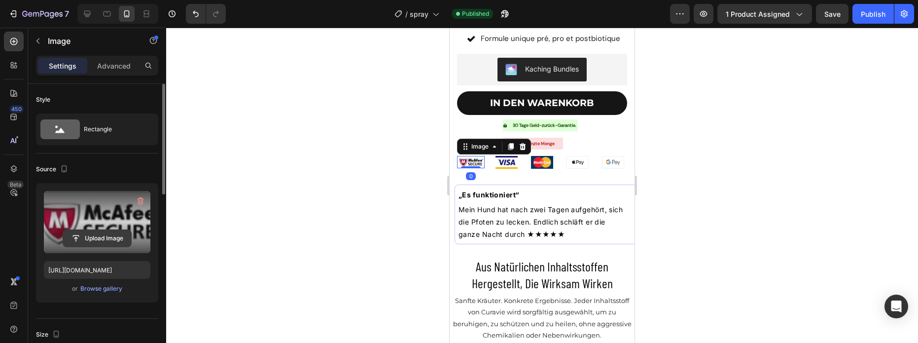
click at [113, 236] on input "file" at bounding box center [97, 238] width 68 height 17
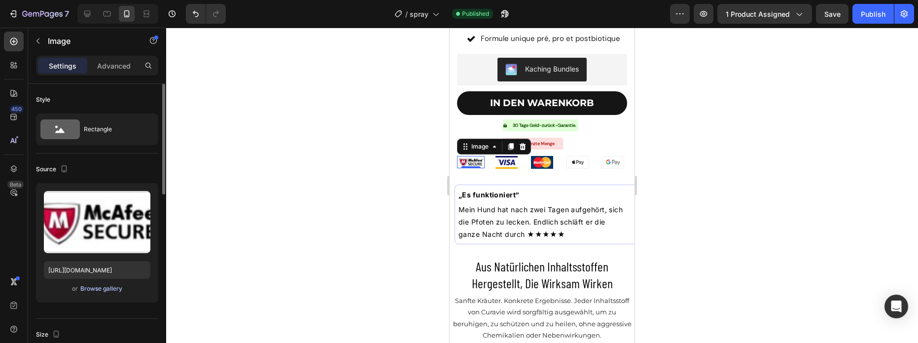
click at [103, 290] on div "Browse gallery" at bounding box center [101, 288] width 42 height 9
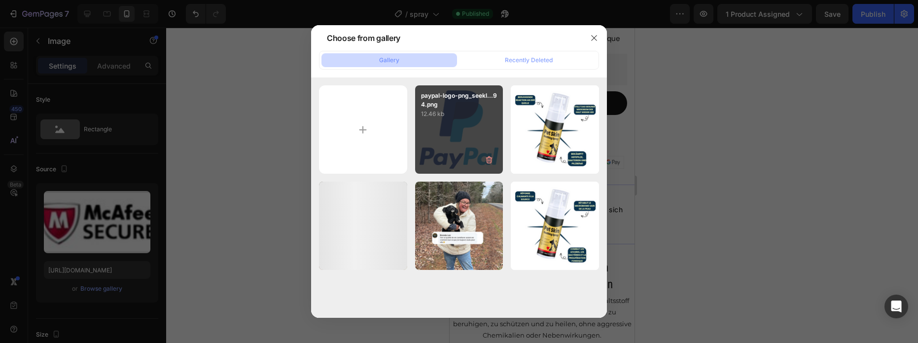
click at [441, 116] on p "12.46 kb" at bounding box center [459, 114] width 76 height 10
type input "[URL][DOMAIN_NAME]"
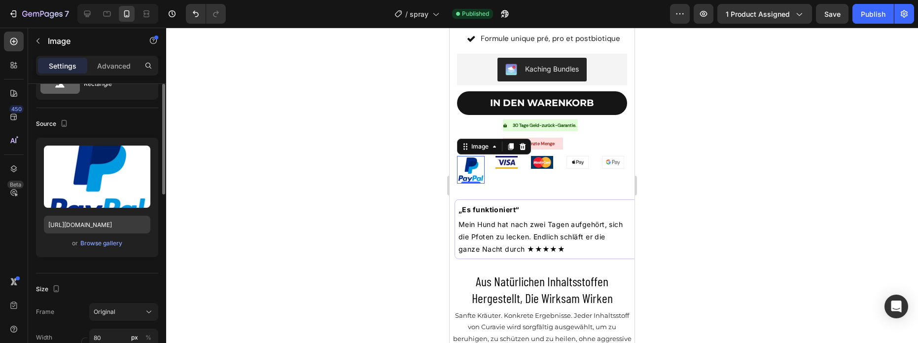
scroll to position [219, 0]
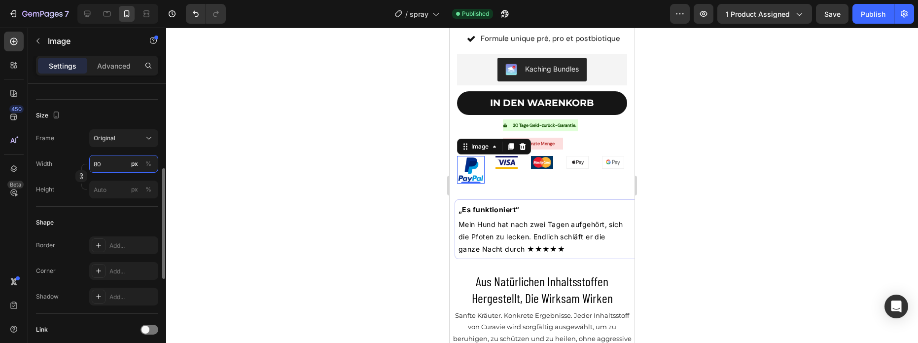
click at [112, 163] on input "80" at bounding box center [123, 164] width 69 height 18
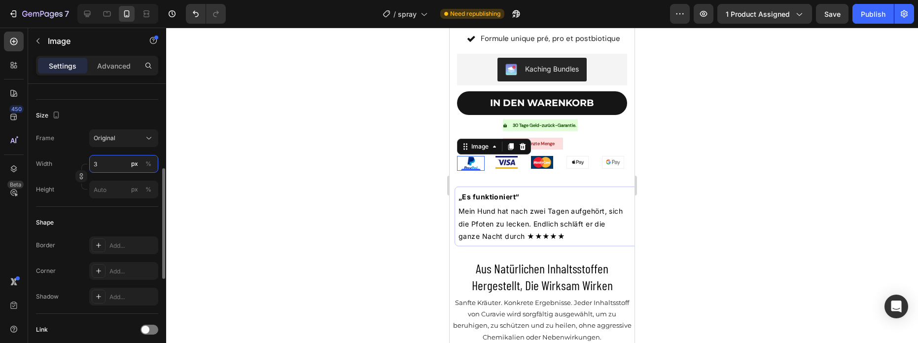
type input "35"
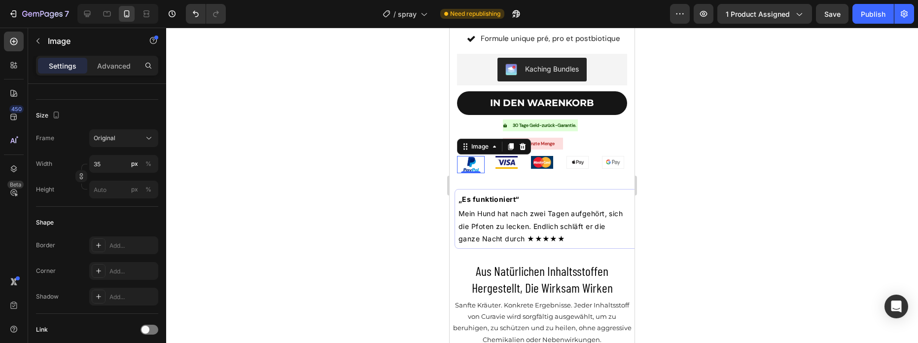
click at [771, 189] on div at bounding box center [542, 185] width 752 height 315
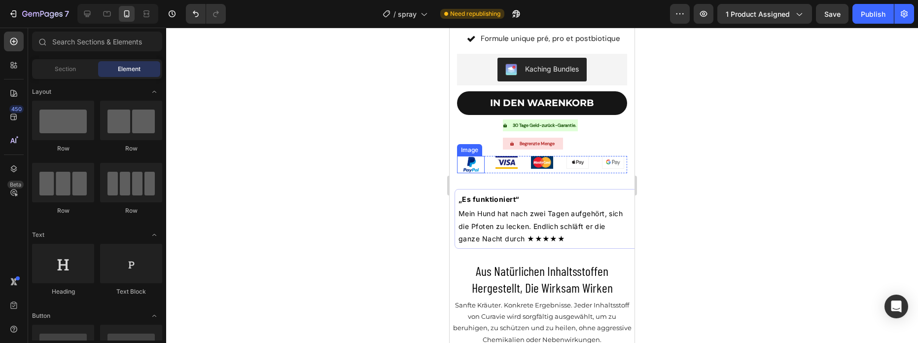
click at [465, 166] on img at bounding box center [470, 164] width 17 height 17
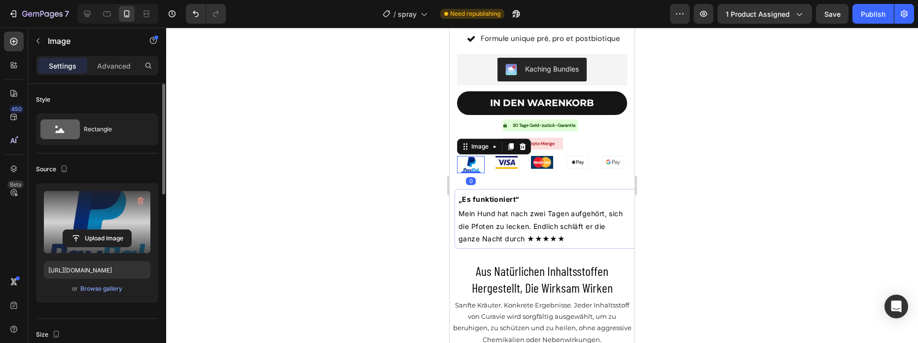
scroll to position [5, 0]
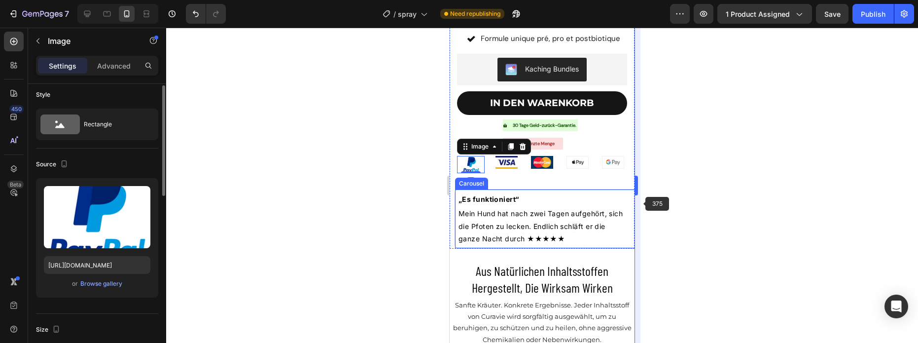
click at [638, 0] on body "7 / spray Need republishing Preview 1 product assigned Save Publish 450 Beta Se…" at bounding box center [459, 0] width 918 height 0
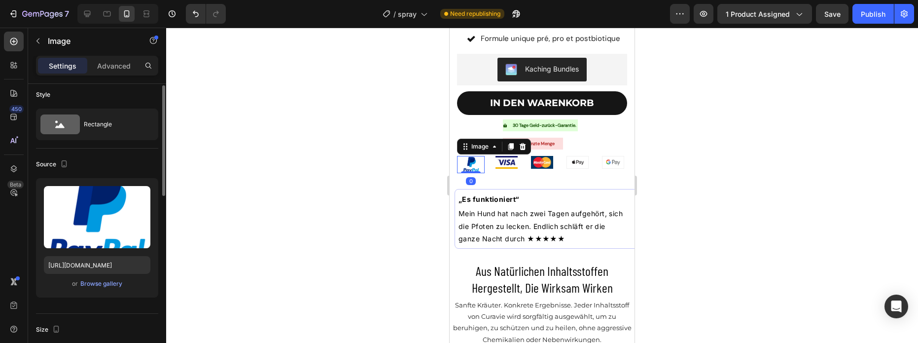
click at [696, 196] on div at bounding box center [542, 185] width 752 height 315
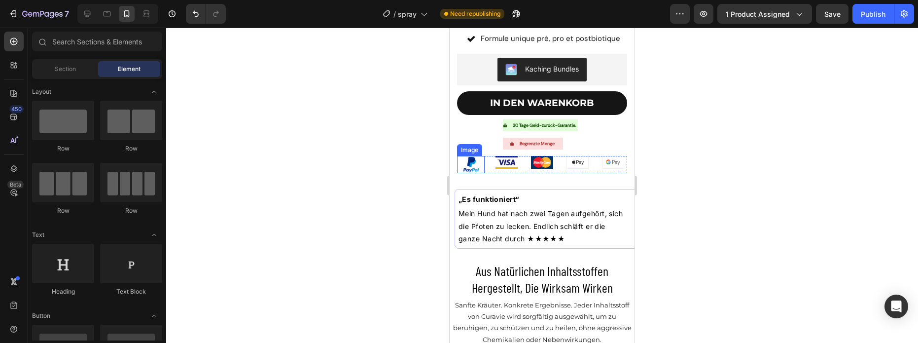
click at [472, 170] on img at bounding box center [470, 164] width 17 height 17
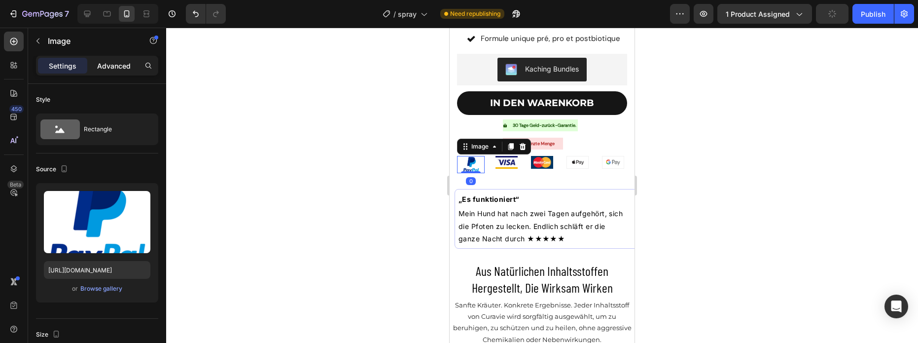
click at [112, 64] on p "Advanced" at bounding box center [114, 66] width 34 height 10
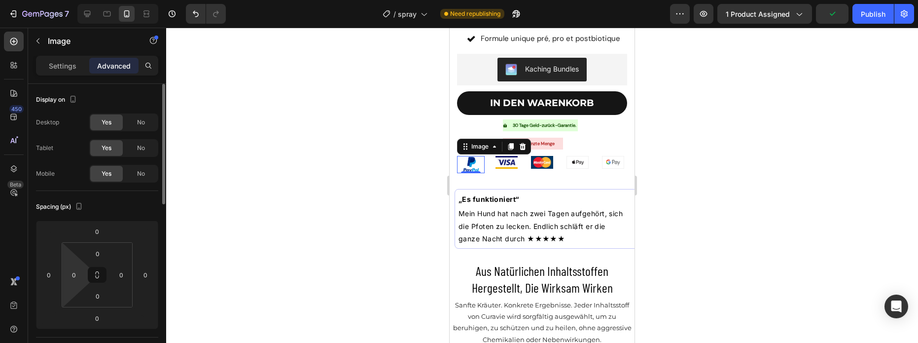
click at [75, 0] on html "7 / spray Need republishing Preview 1 product assigned Publish 450 Beta Section…" at bounding box center [459, 0] width 918 height 0
click at [75, 278] on input "0" at bounding box center [74, 274] width 15 height 15
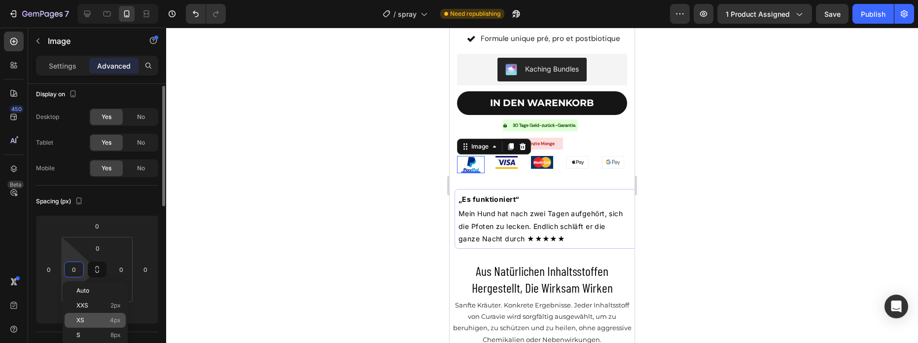
click at [113, 318] on span "4px" at bounding box center [115, 319] width 11 height 7
click at [72, 272] on input "4" at bounding box center [74, 269] width 15 height 15
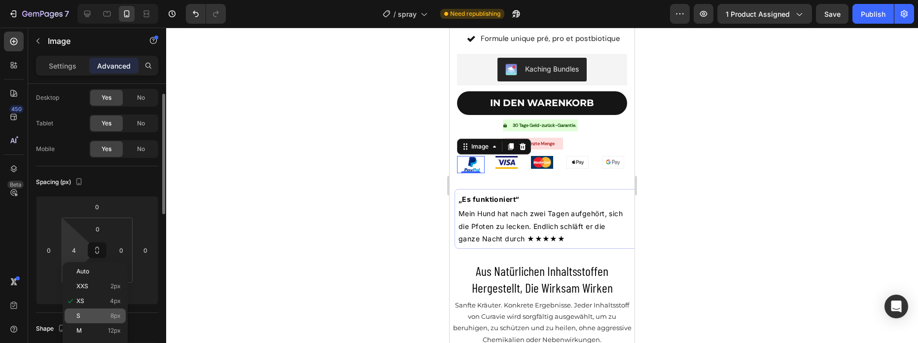
click at [113, 315] on span "8px" at bounding box center [115, 315] width 10 height 7
type input "8"
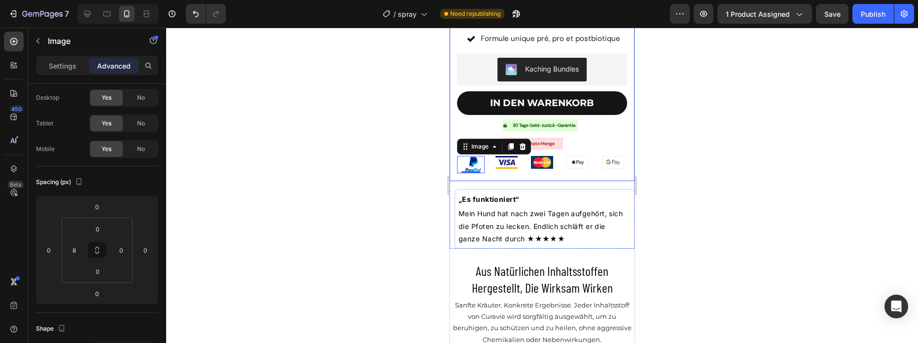
click at [619, 158] on img at bounding box center [613, 162] width 22 height 12
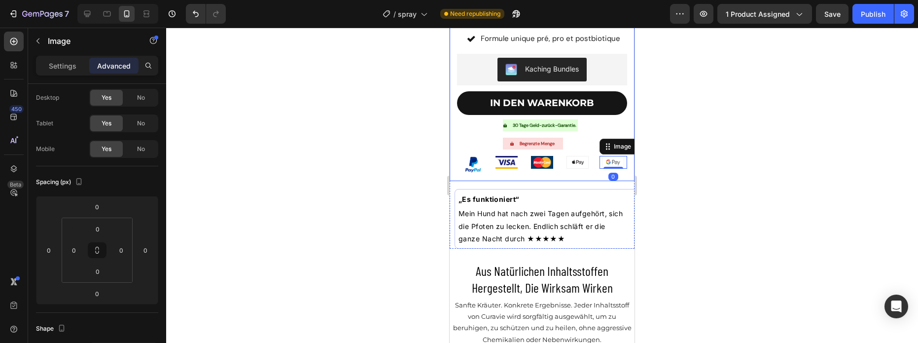
click at [671, 164] on div at bounding box center [542, 185] width 752 height 315
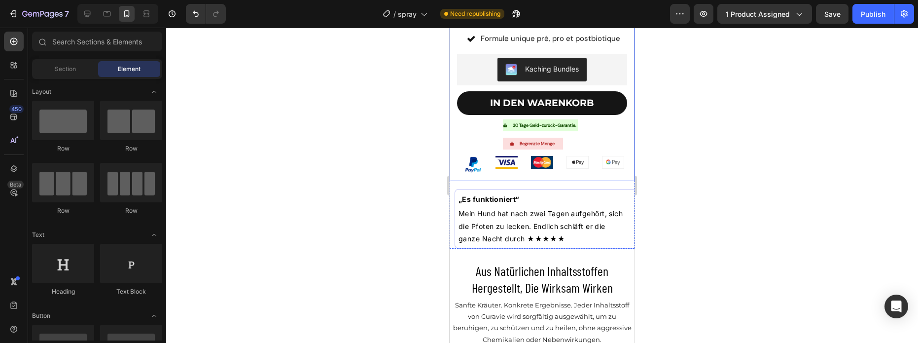
click at [717, 169] on div at bounding box center [542, 185] width 752 height 315
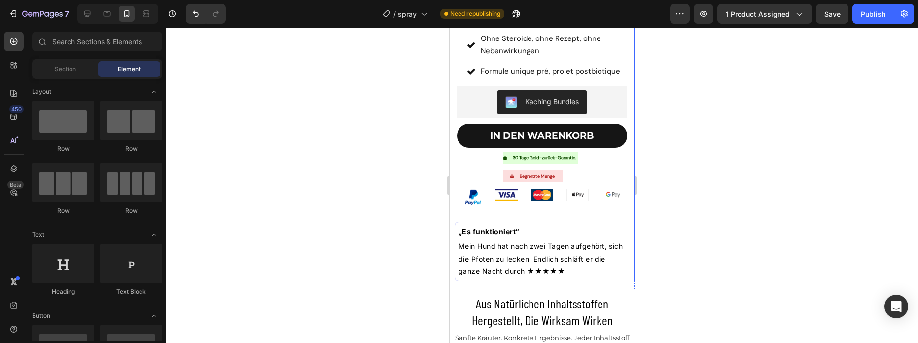
scroll to position [3385, 0]
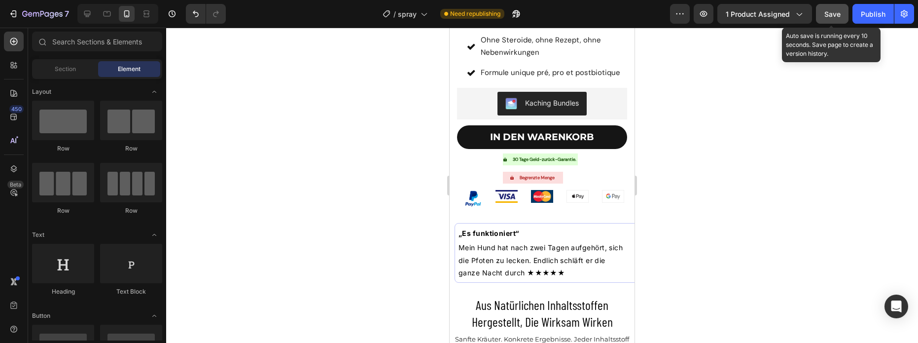
click at [833, 17] on span "Save" at bounding box center [832, 14] width 16 height 8
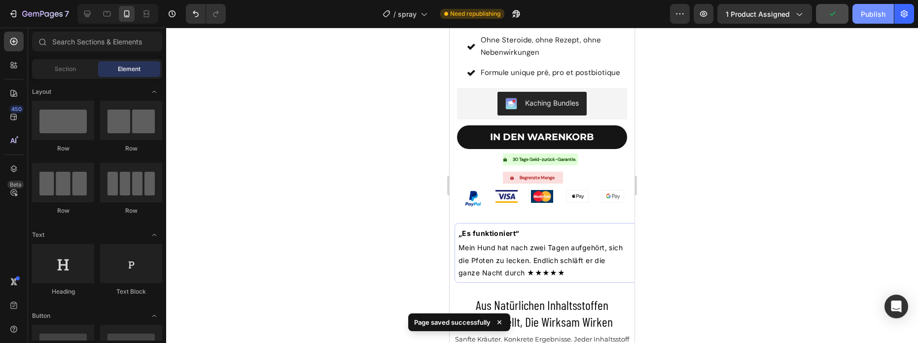
click at [866, 19] on div "Publish" at bounding box center [873, 14] width 25 height 10
